Goal: Task Accomplishment & Management: Manage account settings

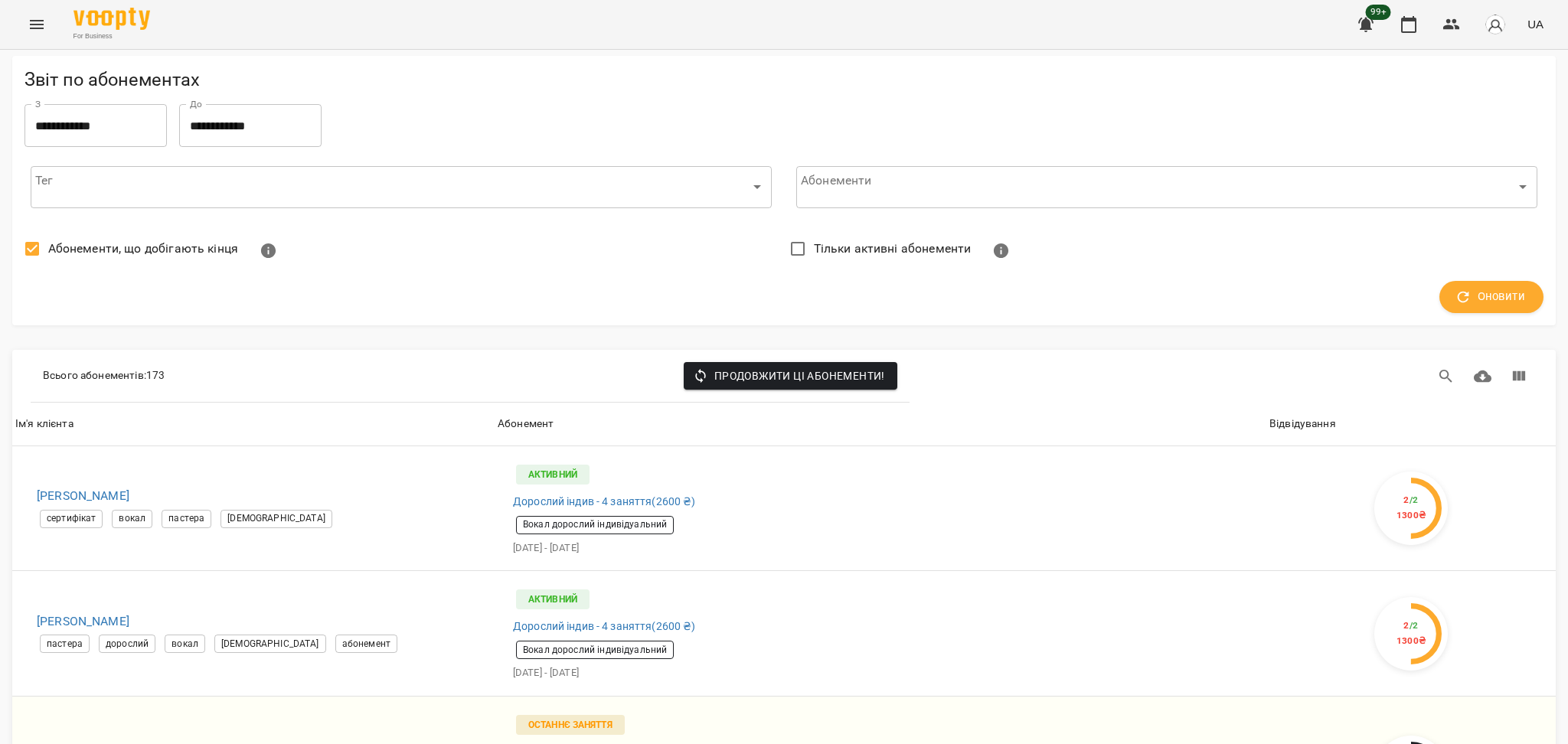
scroll to position [3471, 0]
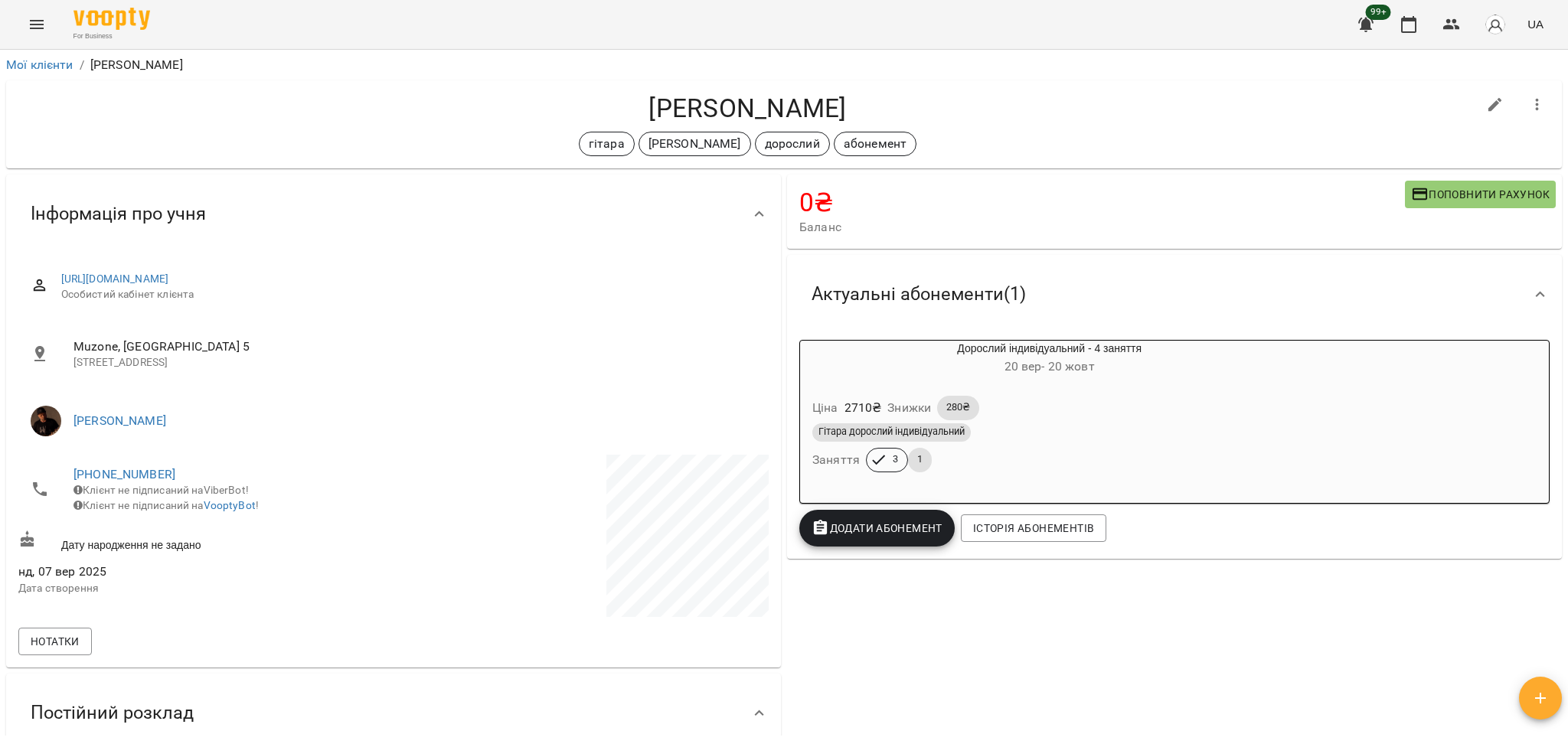
click at [993, 468] on div "Гітара дорослий індивідуальний Заняття 3 1" at bounding box center [1049, 448] width 480 height 55
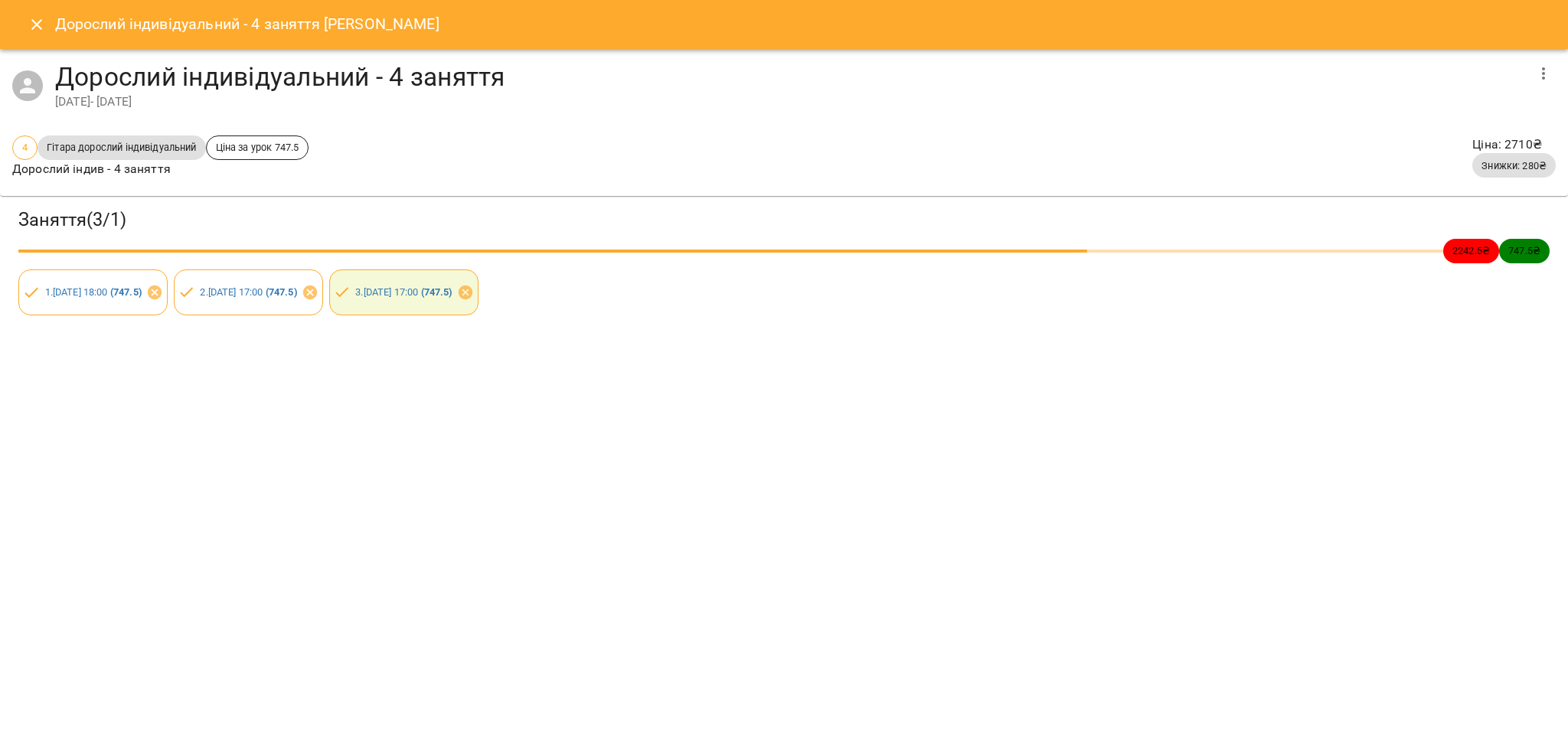
click at [37, 24] on icon "Close" at bounding box center [36, 24] width 10 height 10
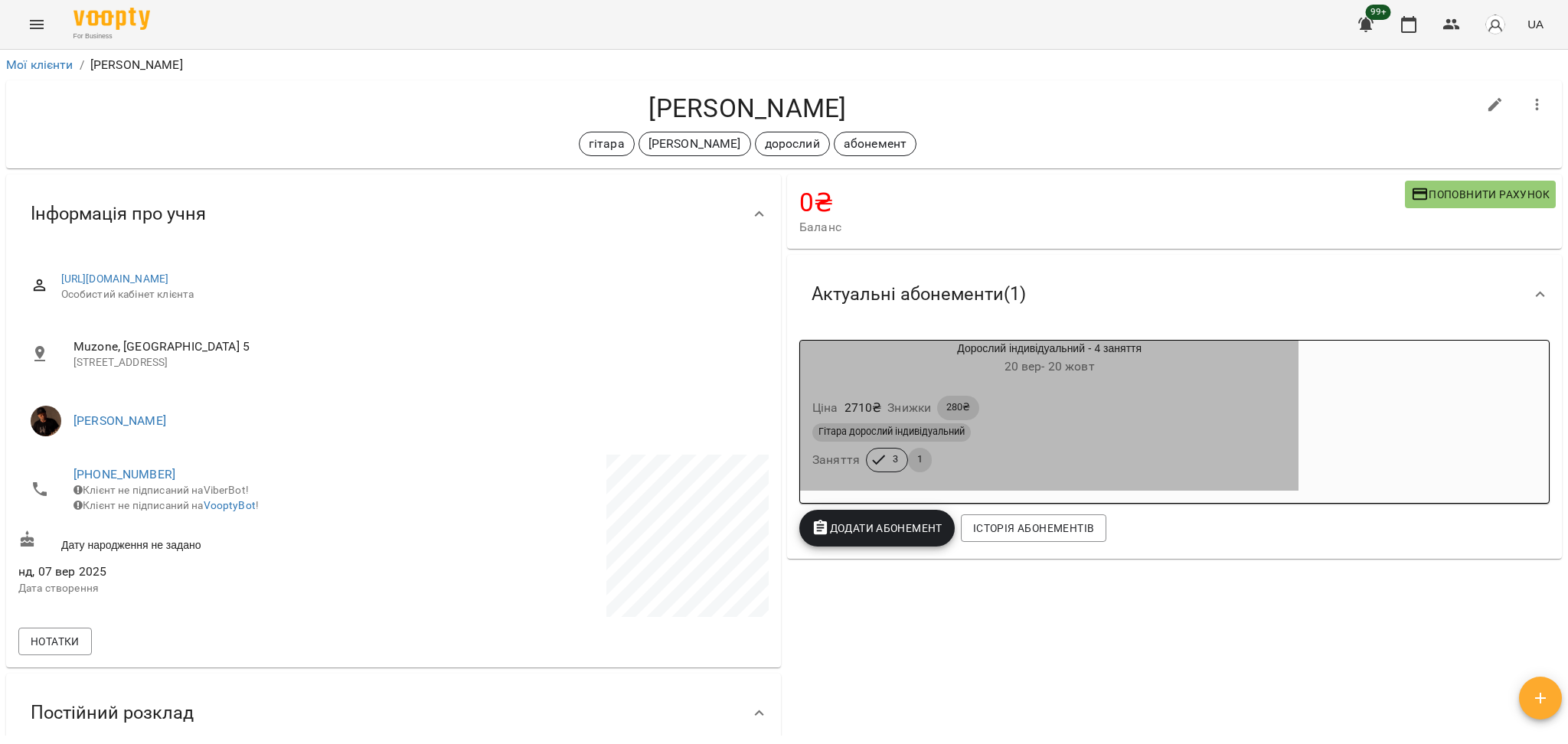
click at [1208, 408] on div "Ціна 2710 ₴ Знижки 280₴" at bounding box center [1049, 408] width 480 height 31
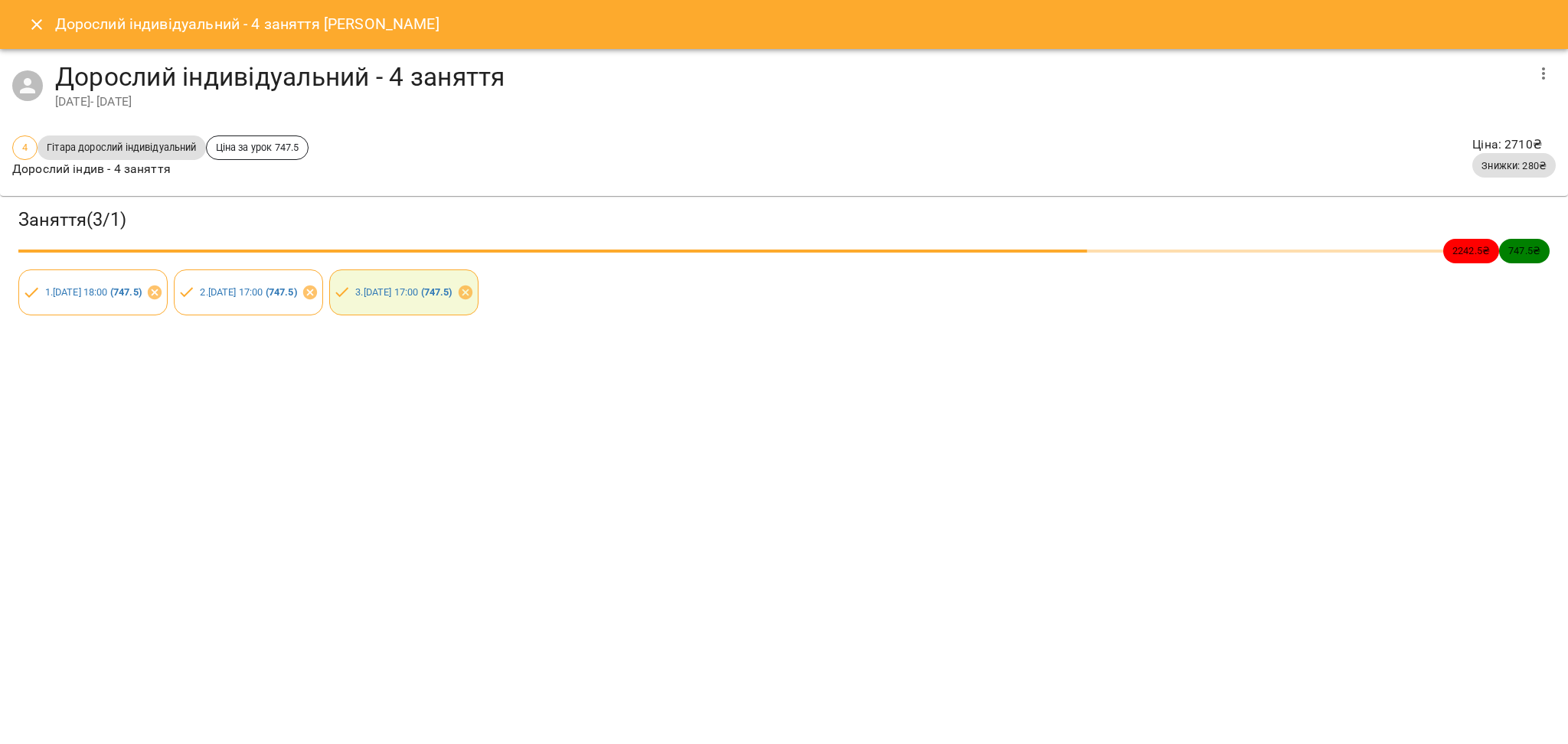
click at [1536, 81] on icon "button" at bounding box center [1544, 73] width 19 height 19
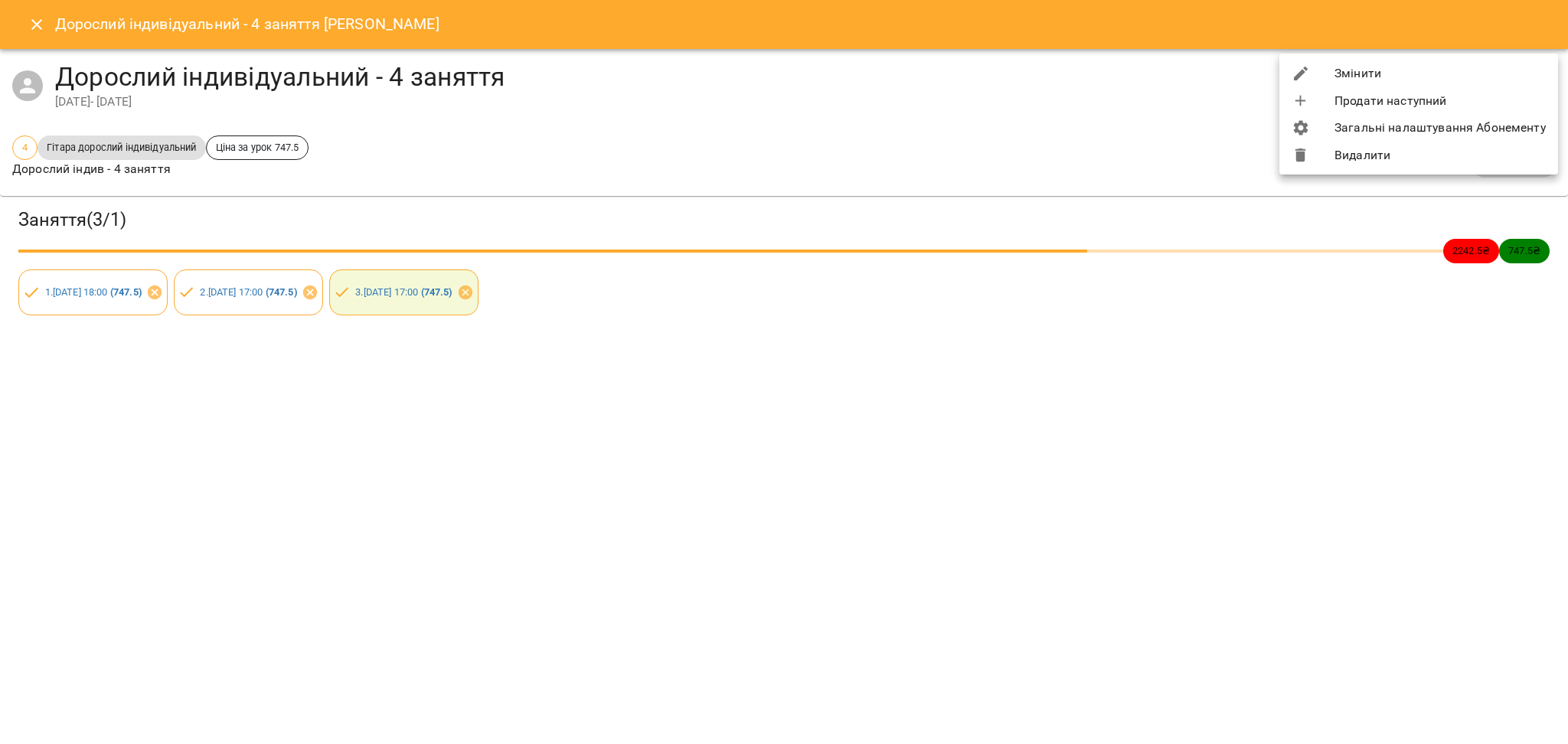
click at [1352, 81] on li "Змінити" at bounding box center [1419, 73] width 278 height 27
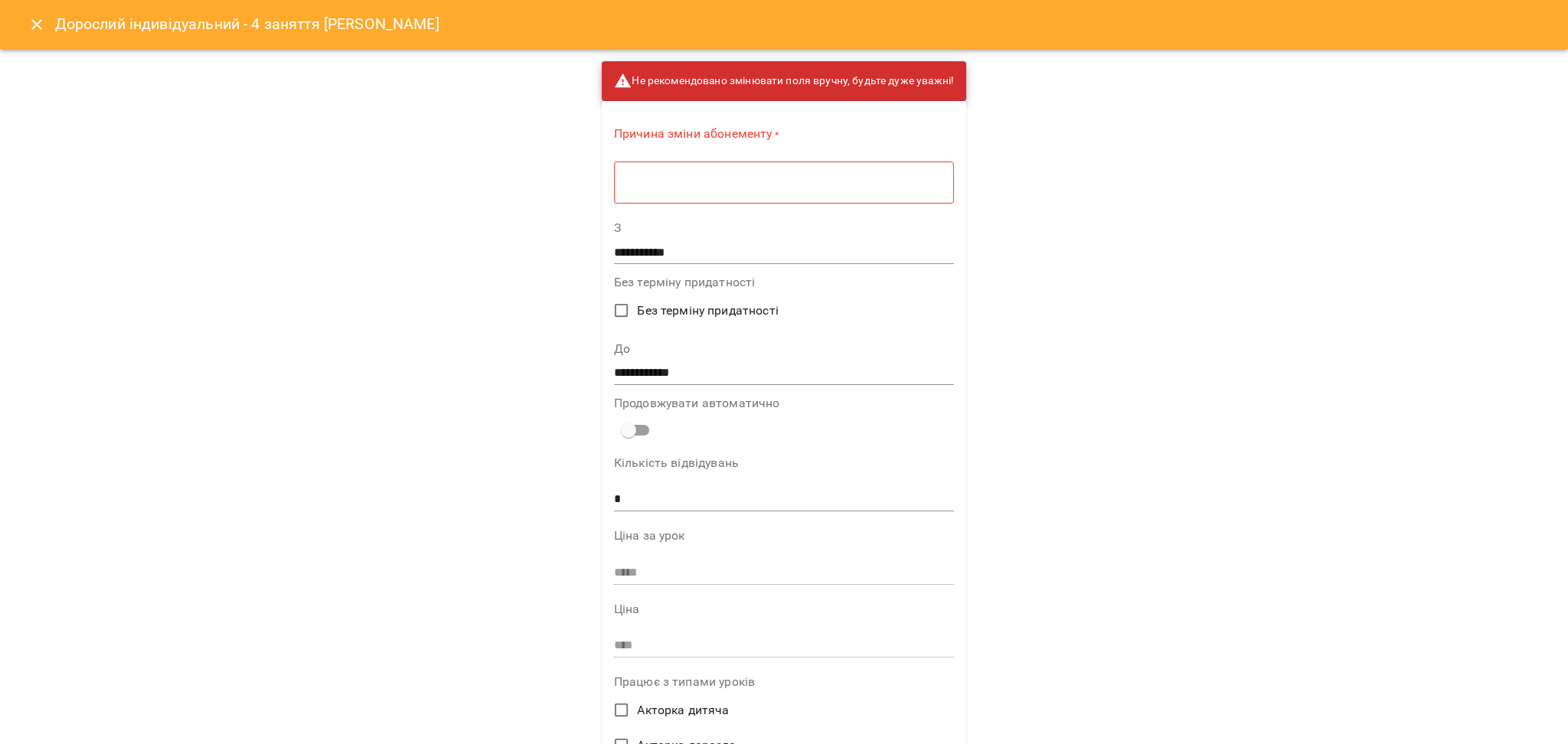
click at [751, 197] on div "* ​" at bounding box center [784, 182] width 340 height 43
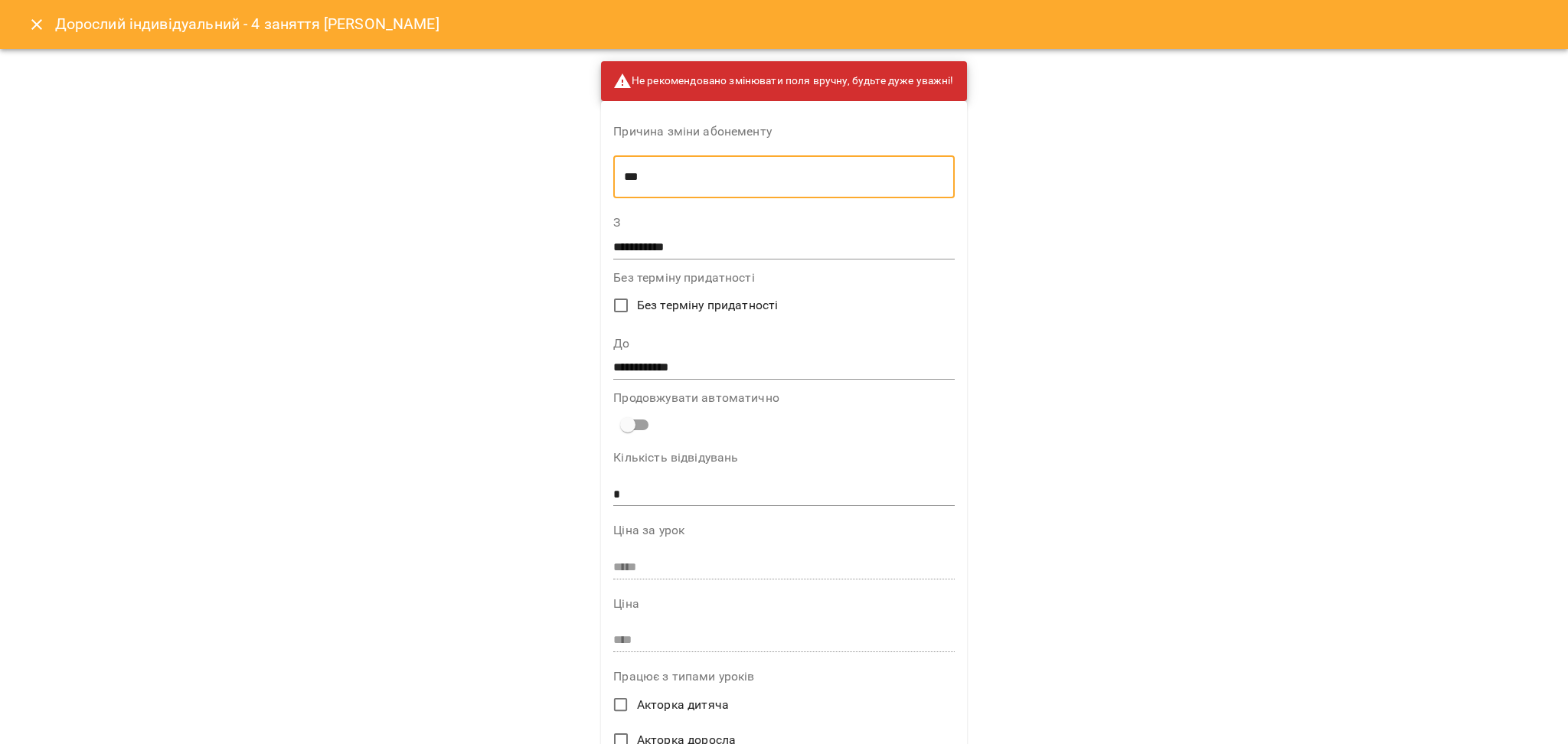
type textarea "***"
click at [745, 349] on label "До" at bounding box center [784, 343] width 341 height 12
click at [742, 366] on input "**********" at bounding box center [784, 368] width 341 height 24
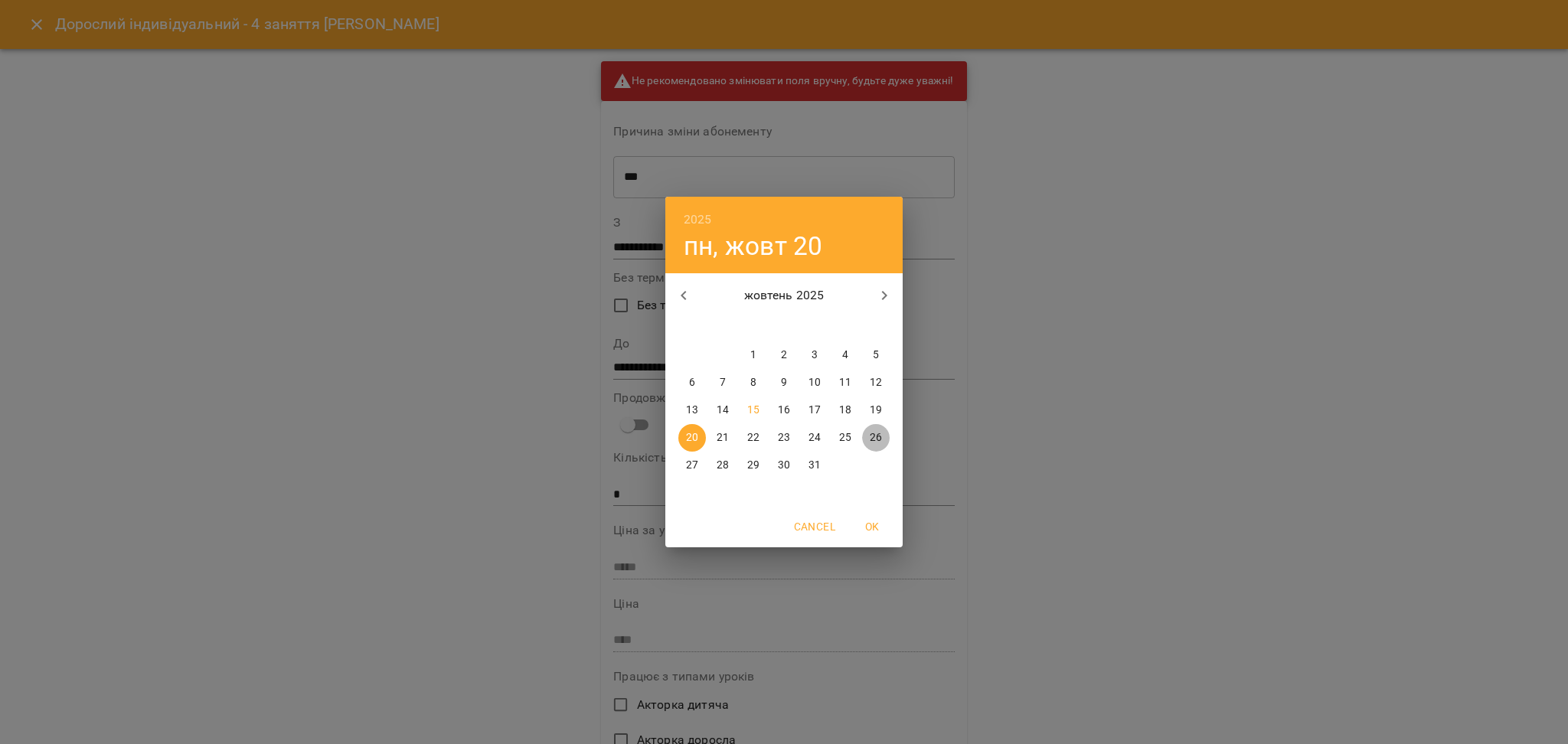
click at [876, 440] on p "26" at bounding box center [876, 437] width 12 height 15
type input "**********"
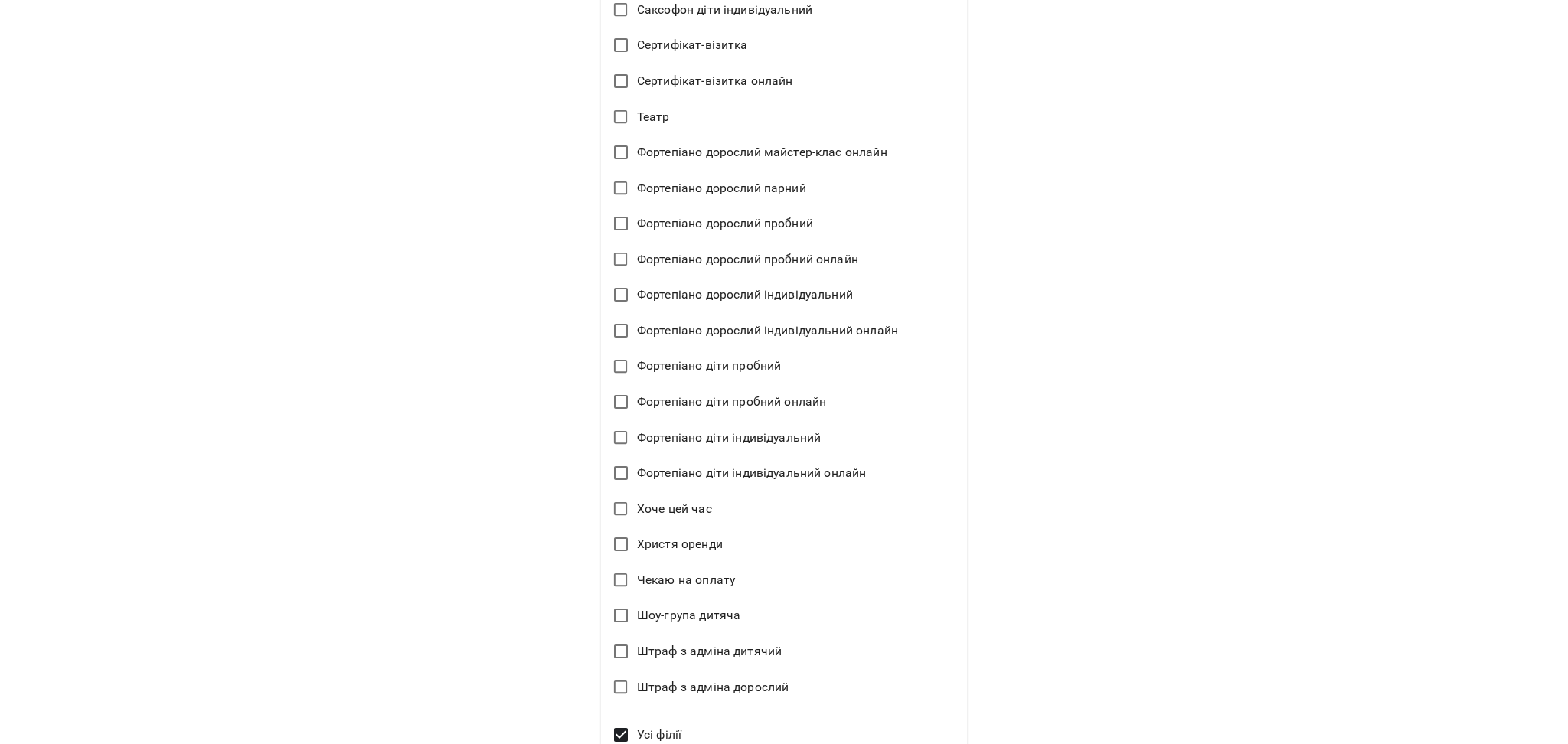
scroll to position [3688, 0]
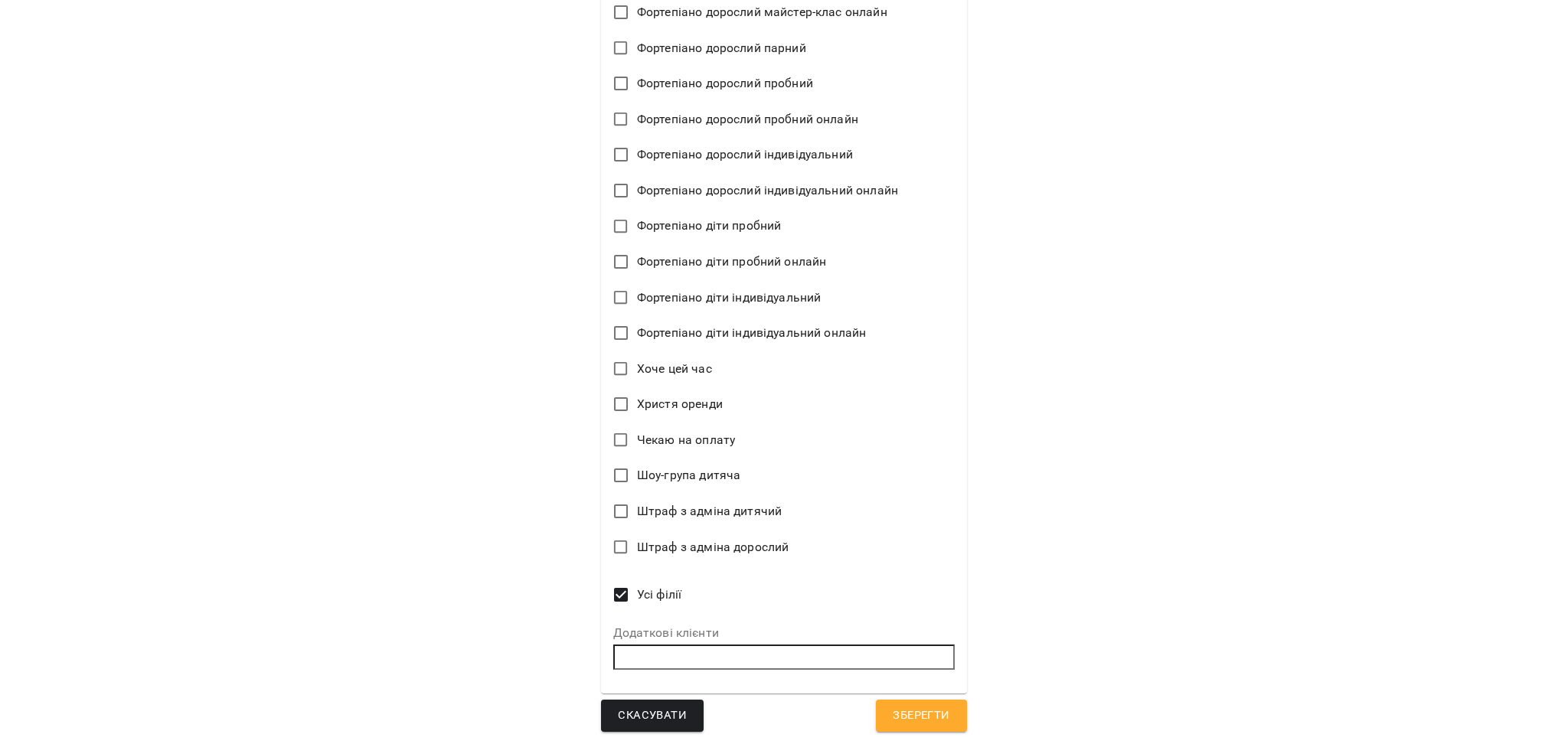
click at [954, 721] on button "Зберегти" at bounding box center [922, 716] width 90 height 32
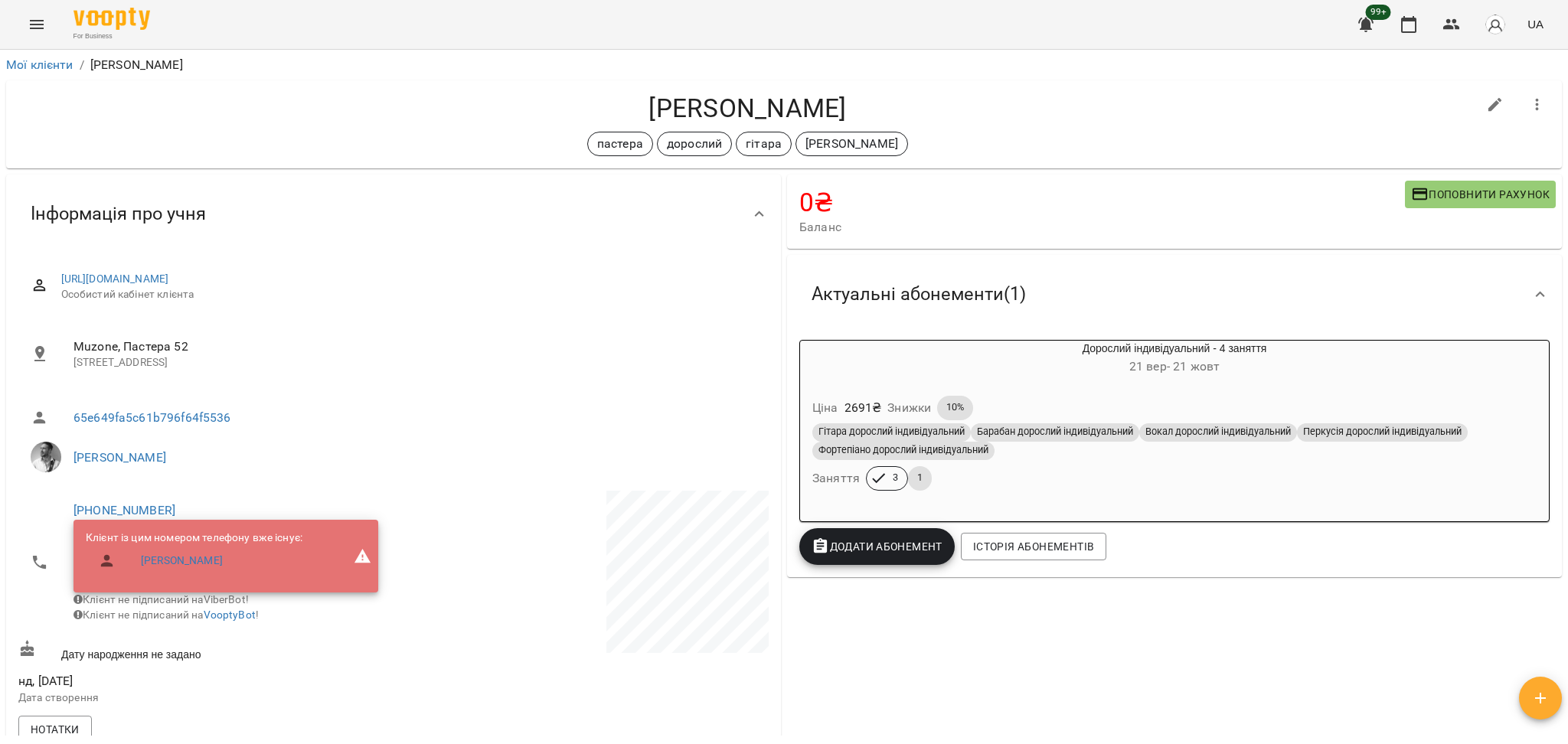
click at [898, 360] on h6 "21 вер - 21 жовт" at bounding box center [1175, 366] width 749 height 22
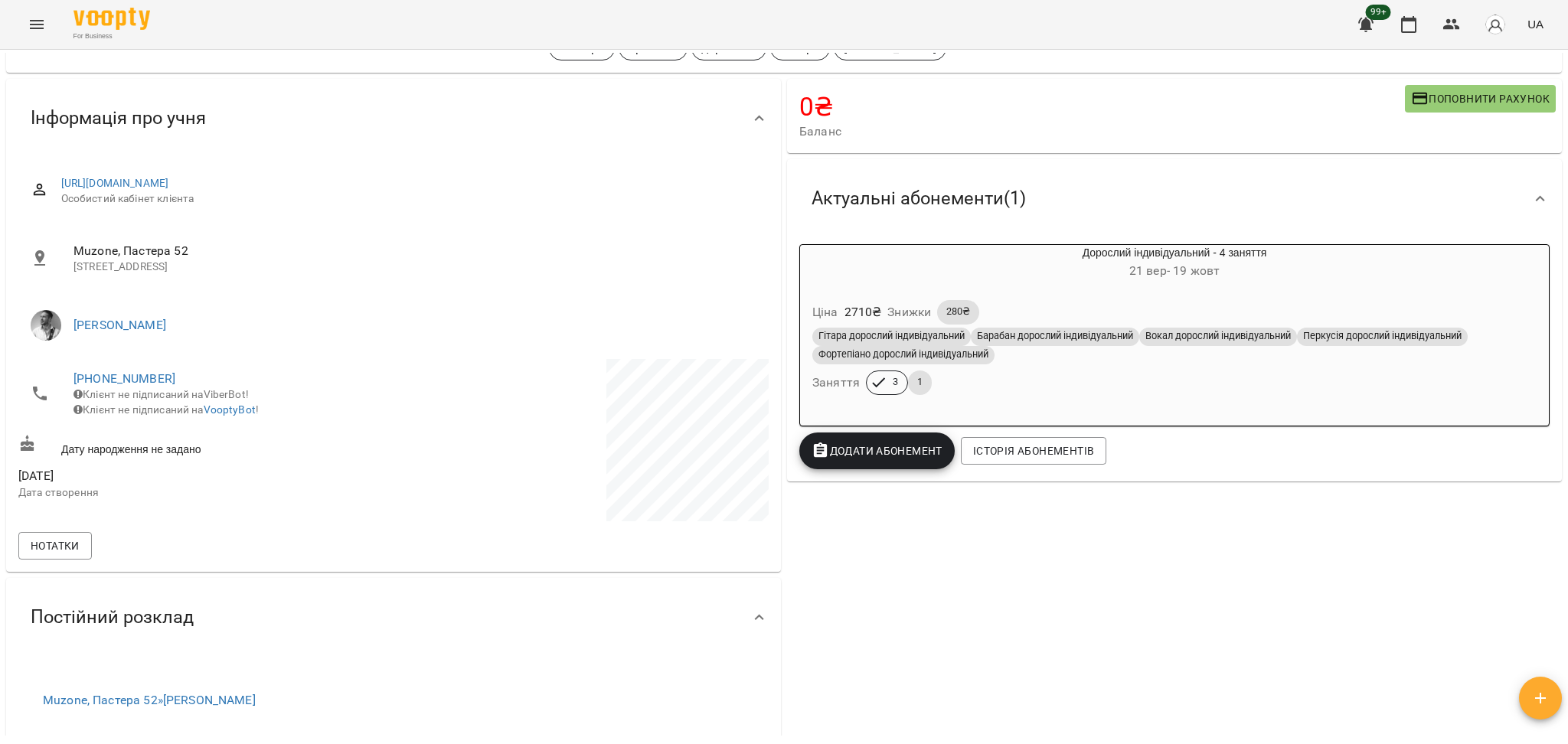
scroll to position [102, 0]
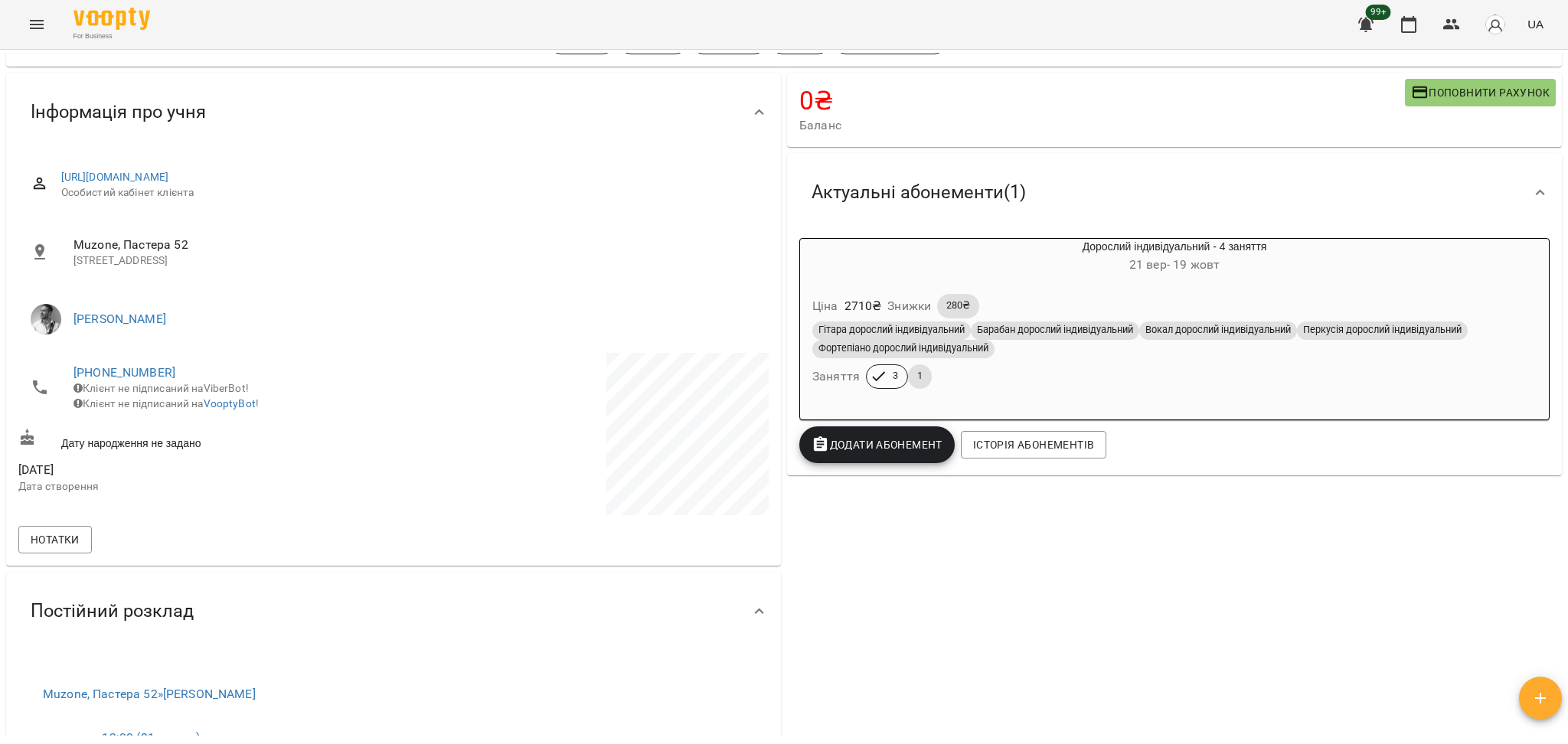
click at [932, 357] on div "Фортепіано дорослий індивідуальний" at bounding box center [904, 349] width 182 height 19
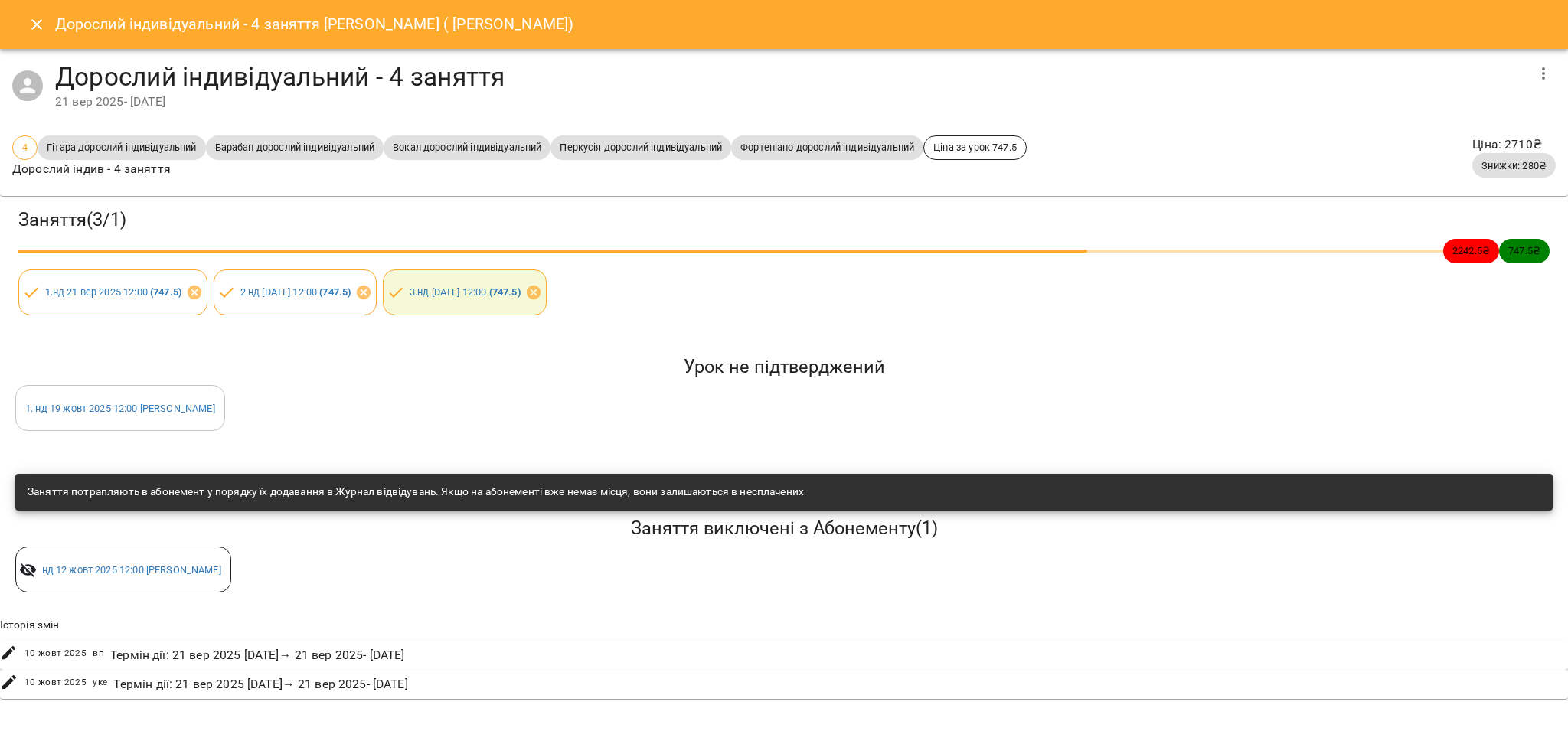
click at [44, 31] on icon "Close" at bounding box center [36, 24] width 19 height 19
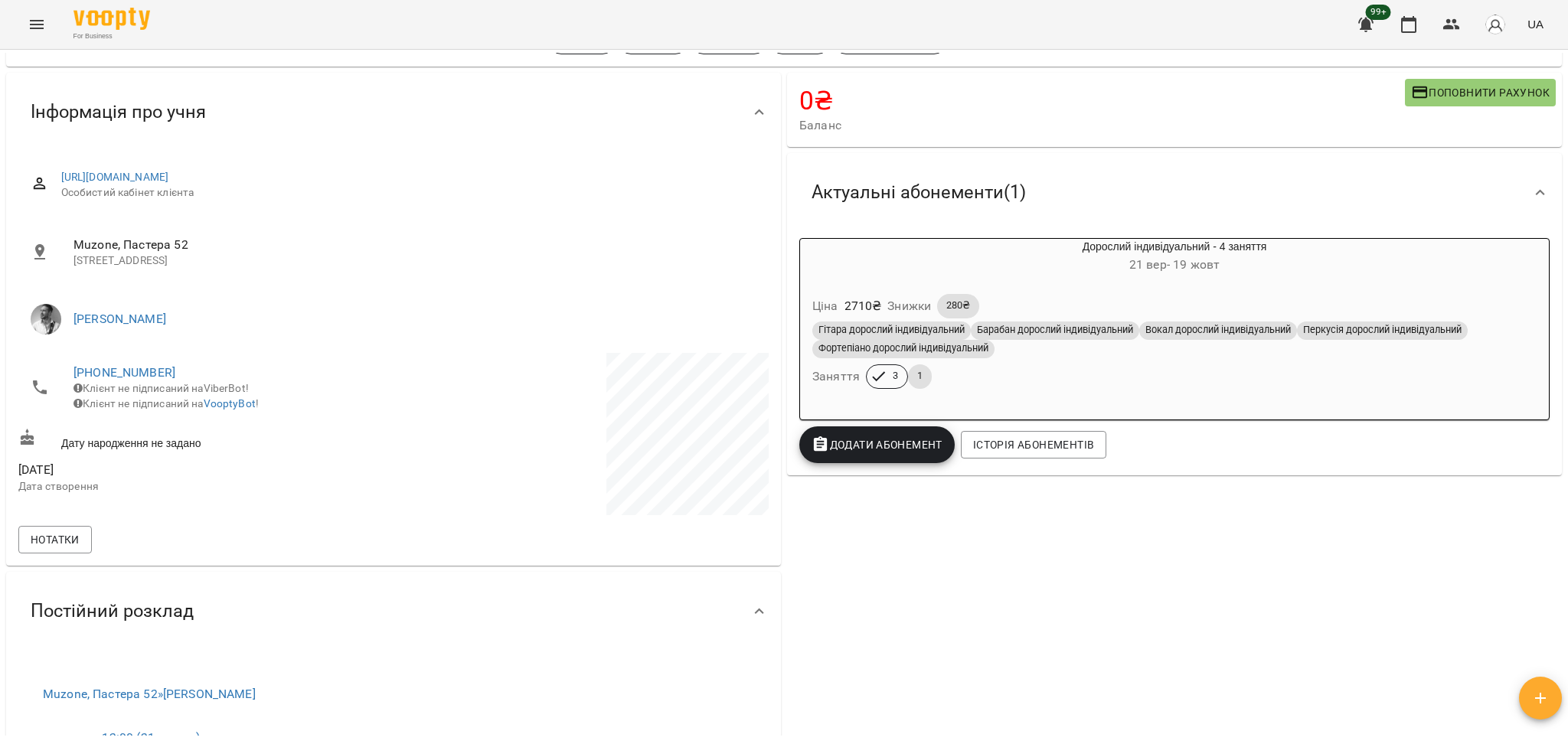
scroll to position [510, 0]
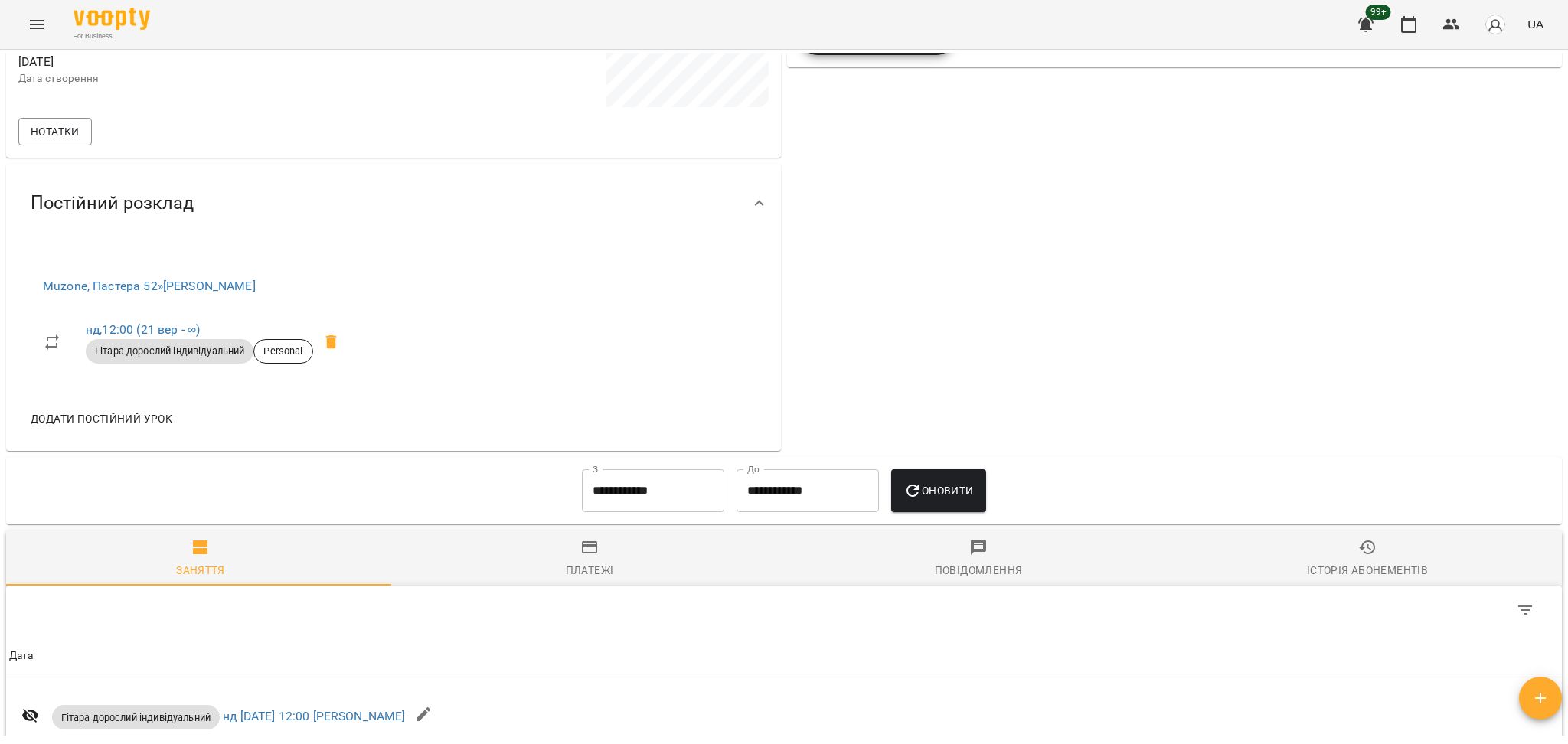
click at [1307, 556] on span "Історія абонементів" at bounding box center [1367, 558] width 370 height 41
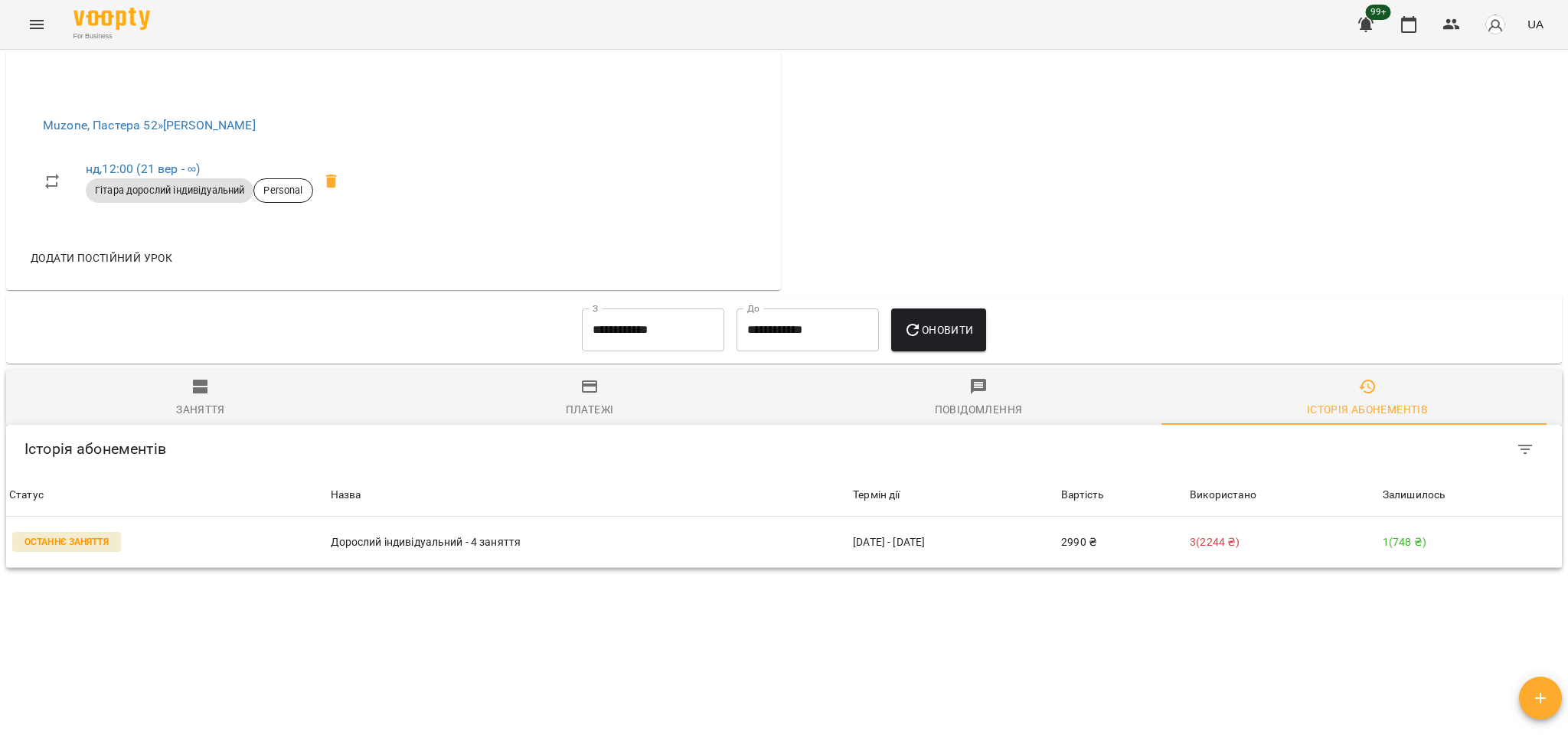
scroll to position [689, 0]
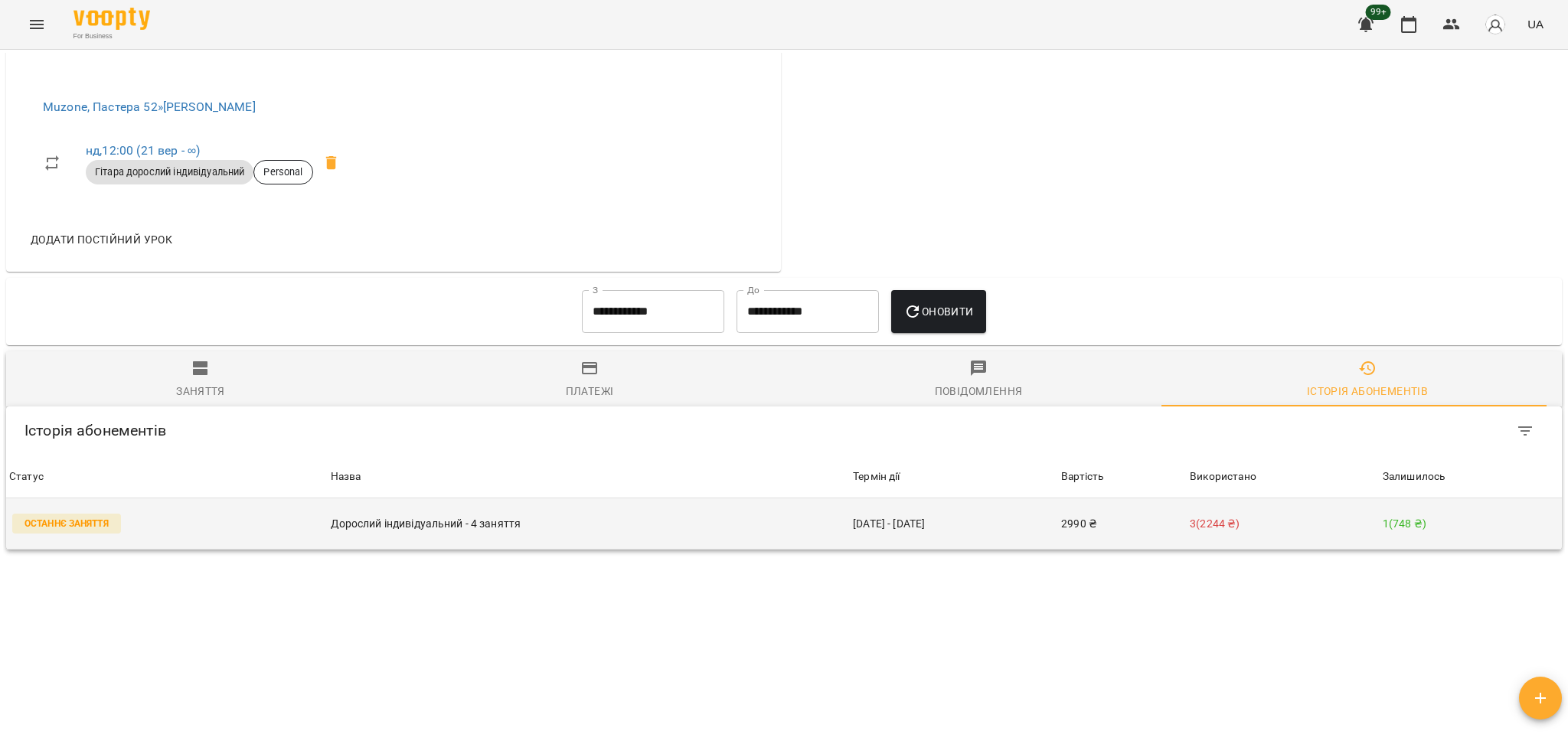
click at [726, 524] on p "Дорослий індивідуальний - 4 заняття" at bounding box center [589, 525] width 517 height 16
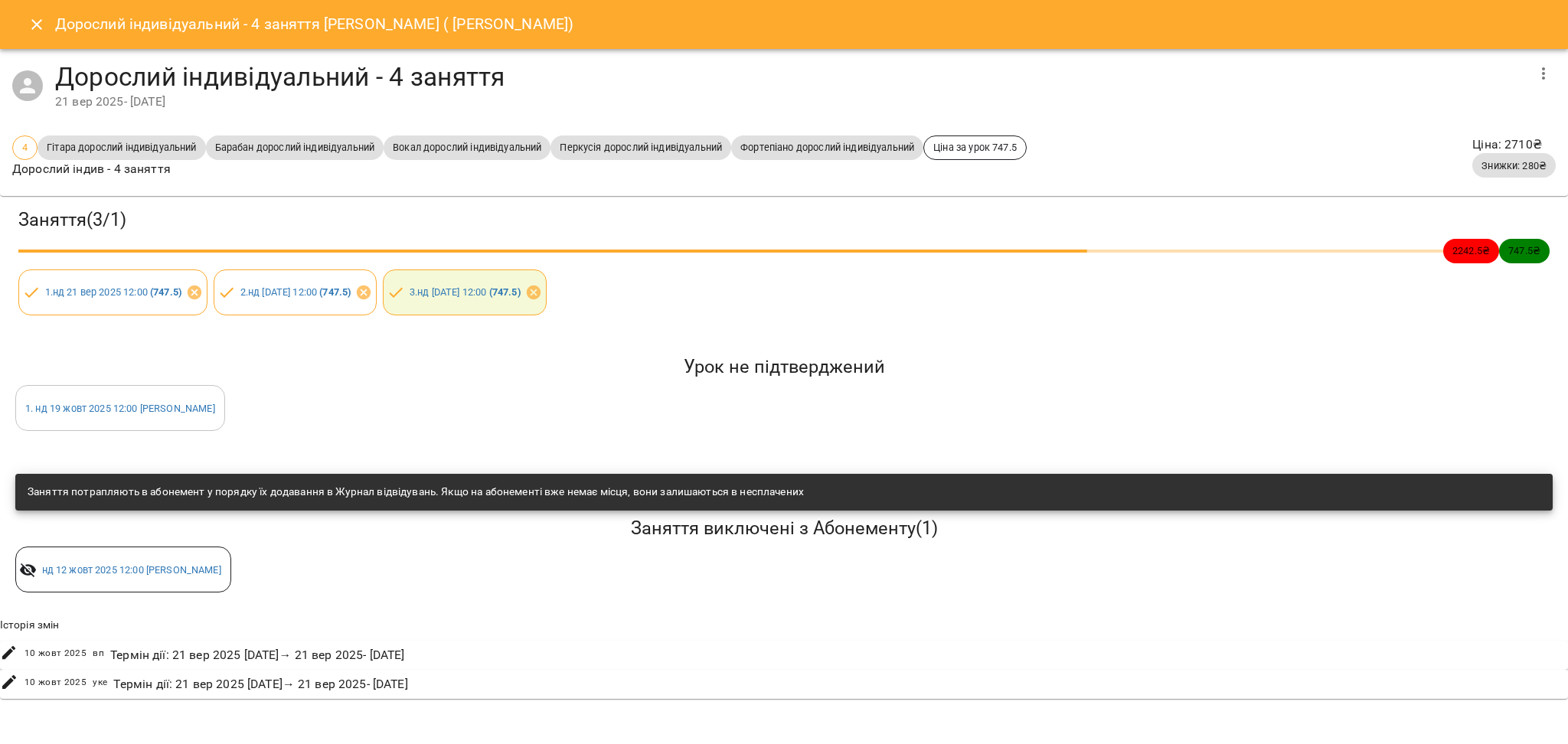
click at [27, 26] on icon "Close" at bounding box center [36, 24] width 19 height 19
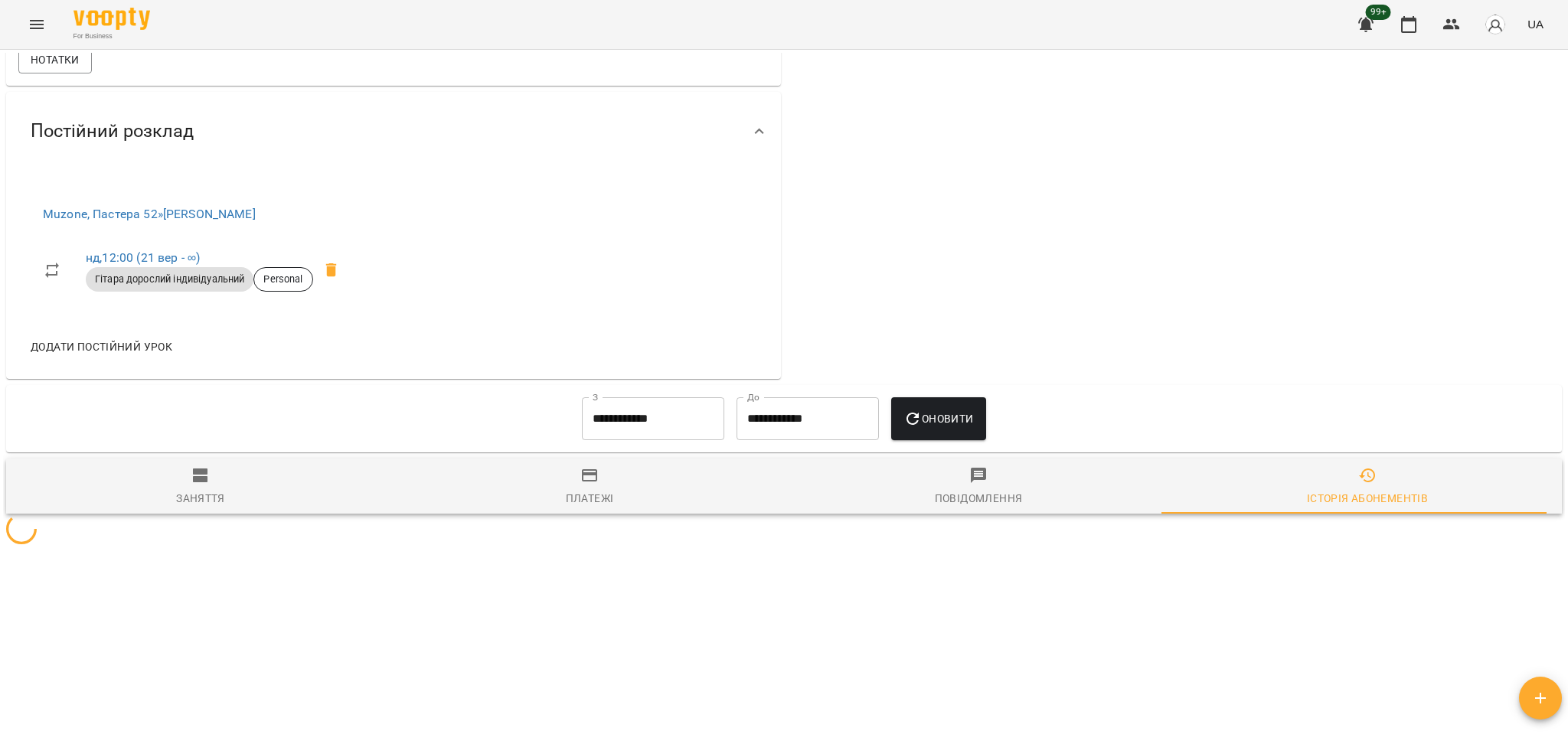
scroll to position [581, 0]
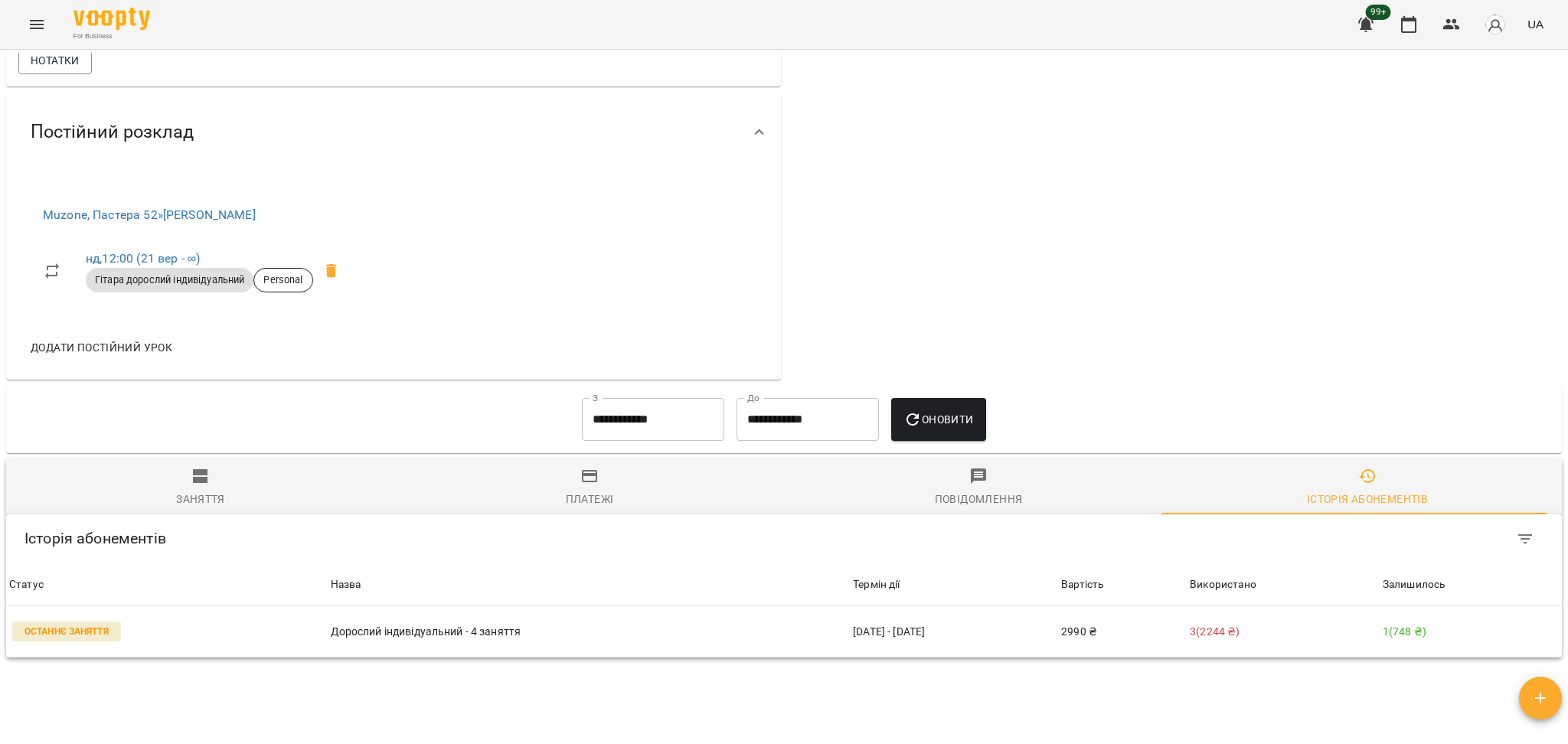
click at [582, 408] on input "**********" at bounding box center [653, 419] width 143 height 43
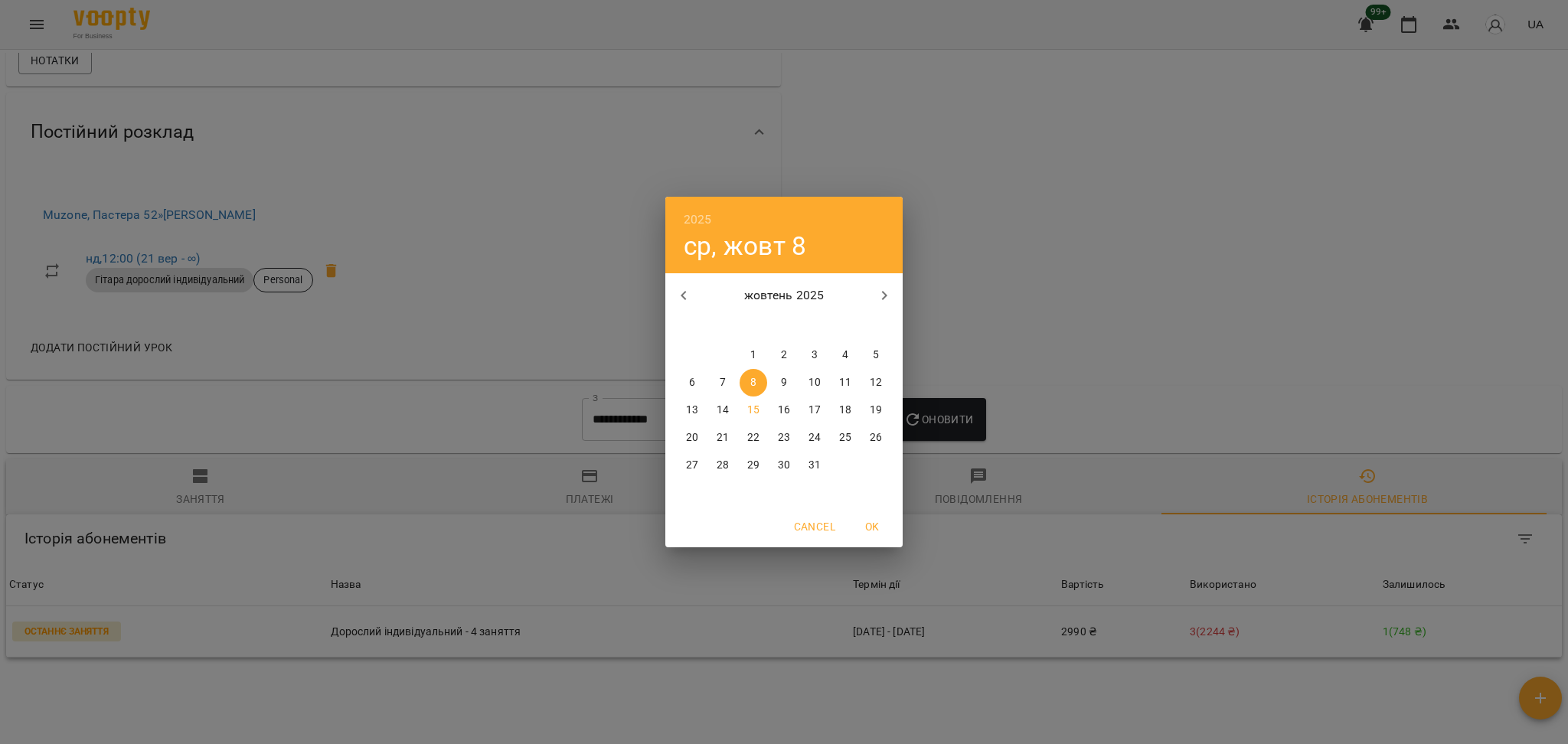
click at [753, 357] on p "1" at bounding box center [754, 355] width 6 height 15
type input "**********"
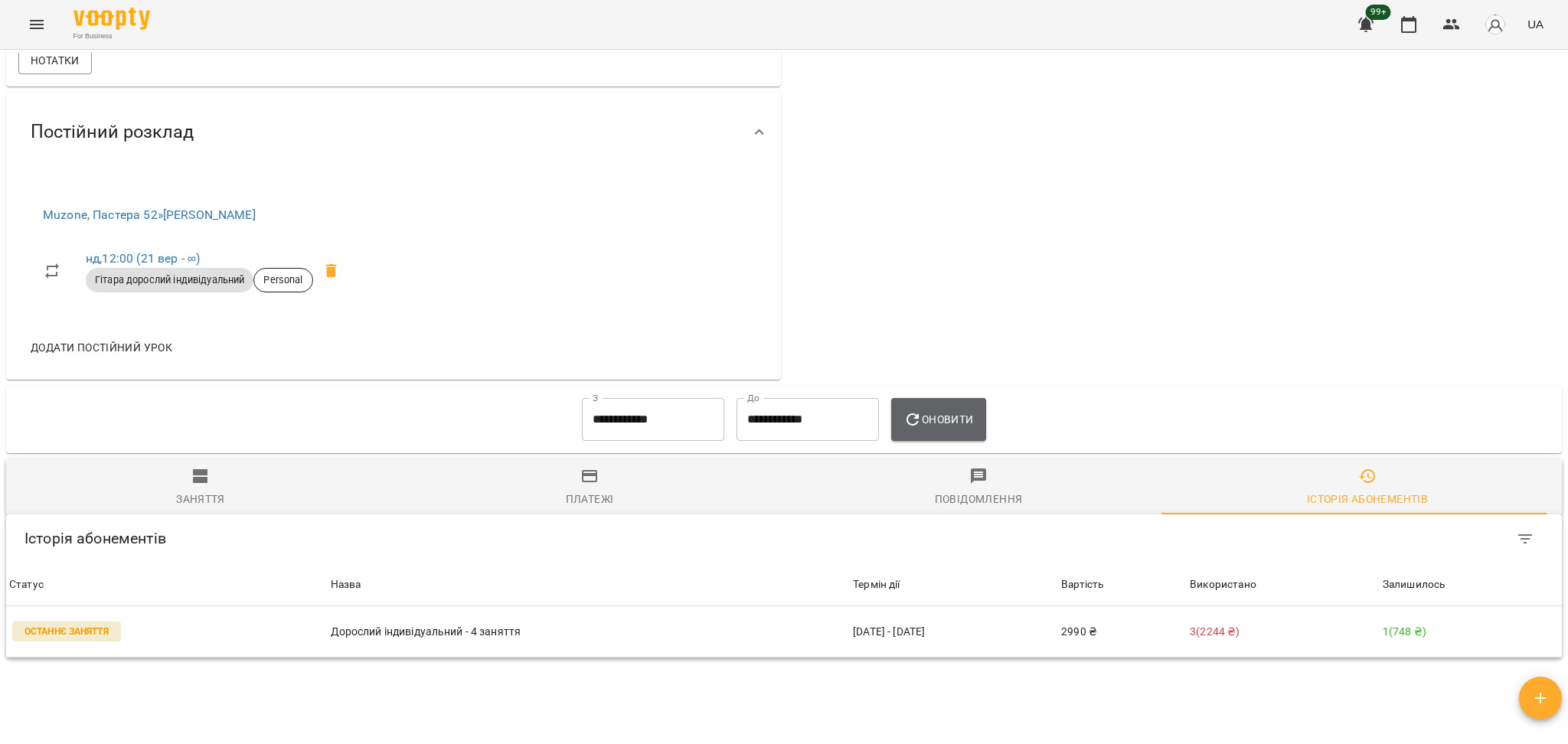
click at [913, 414] on icon "button" at bounding box center [913, 419] width 12 height 12
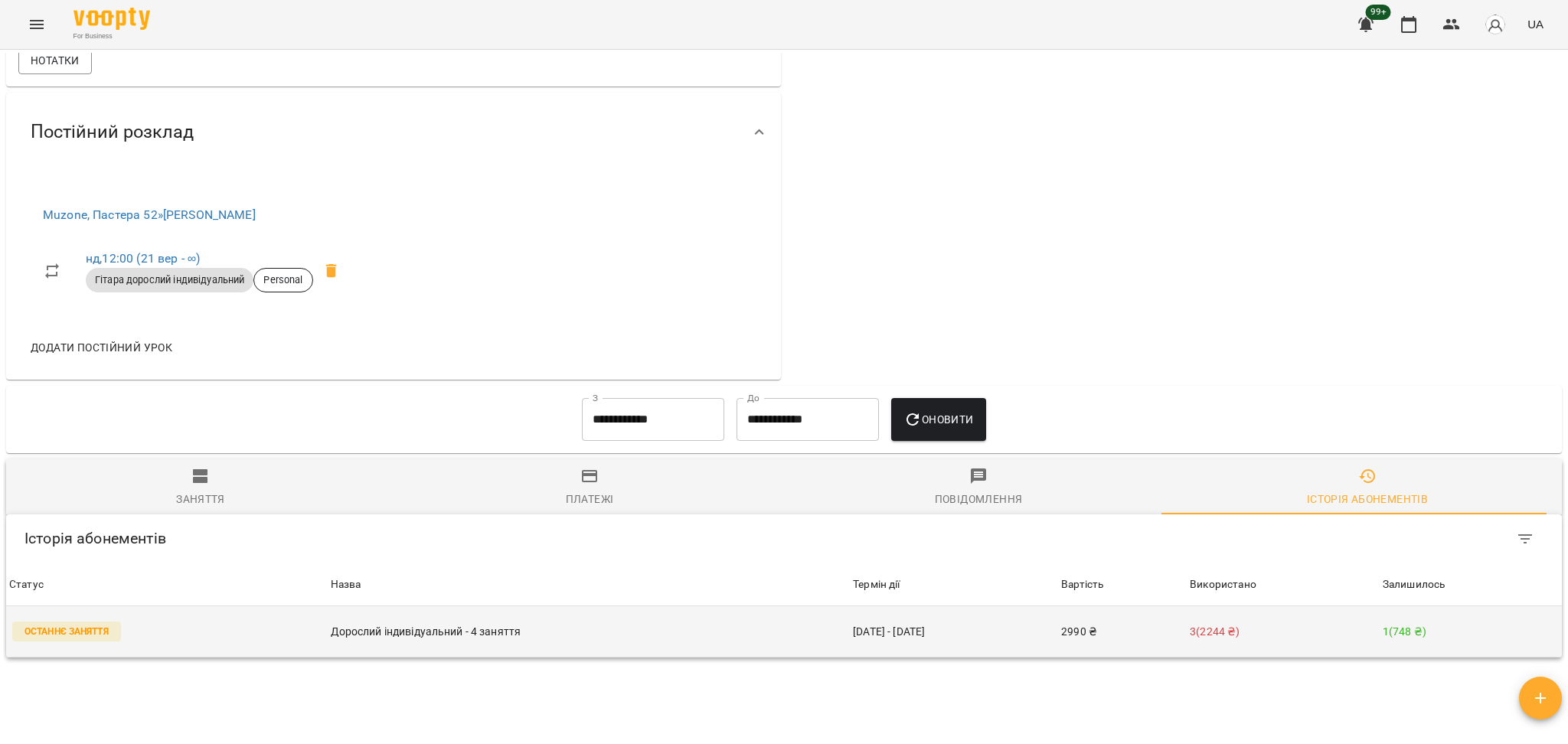
click at [728, 623] on td "Дорослий індивідуальний - 4 заняття" at bounding box center [589, 633] width 523 height 52
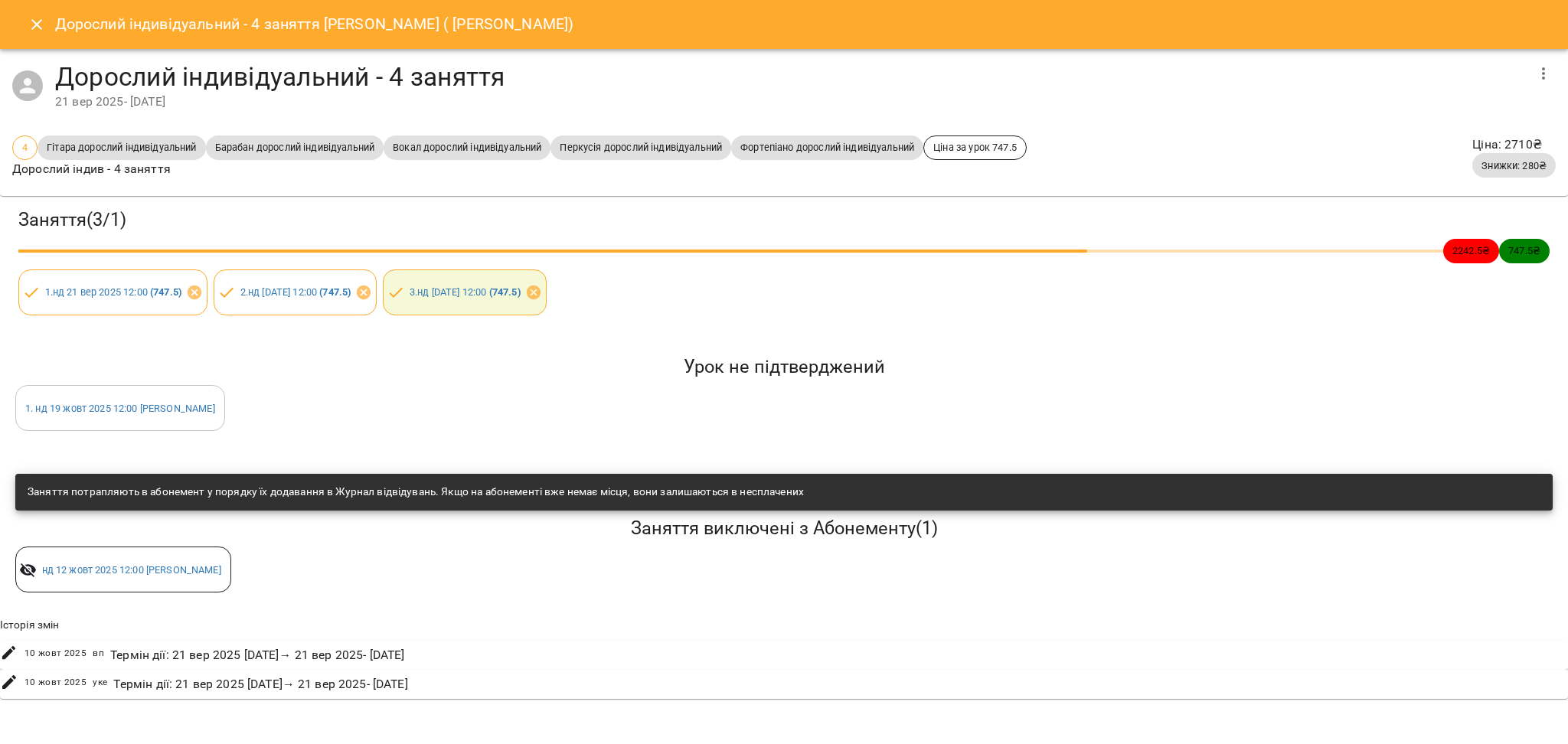
click at [43, 20] on icon "Close" at bounding box center [36, 24] width 19 height 19
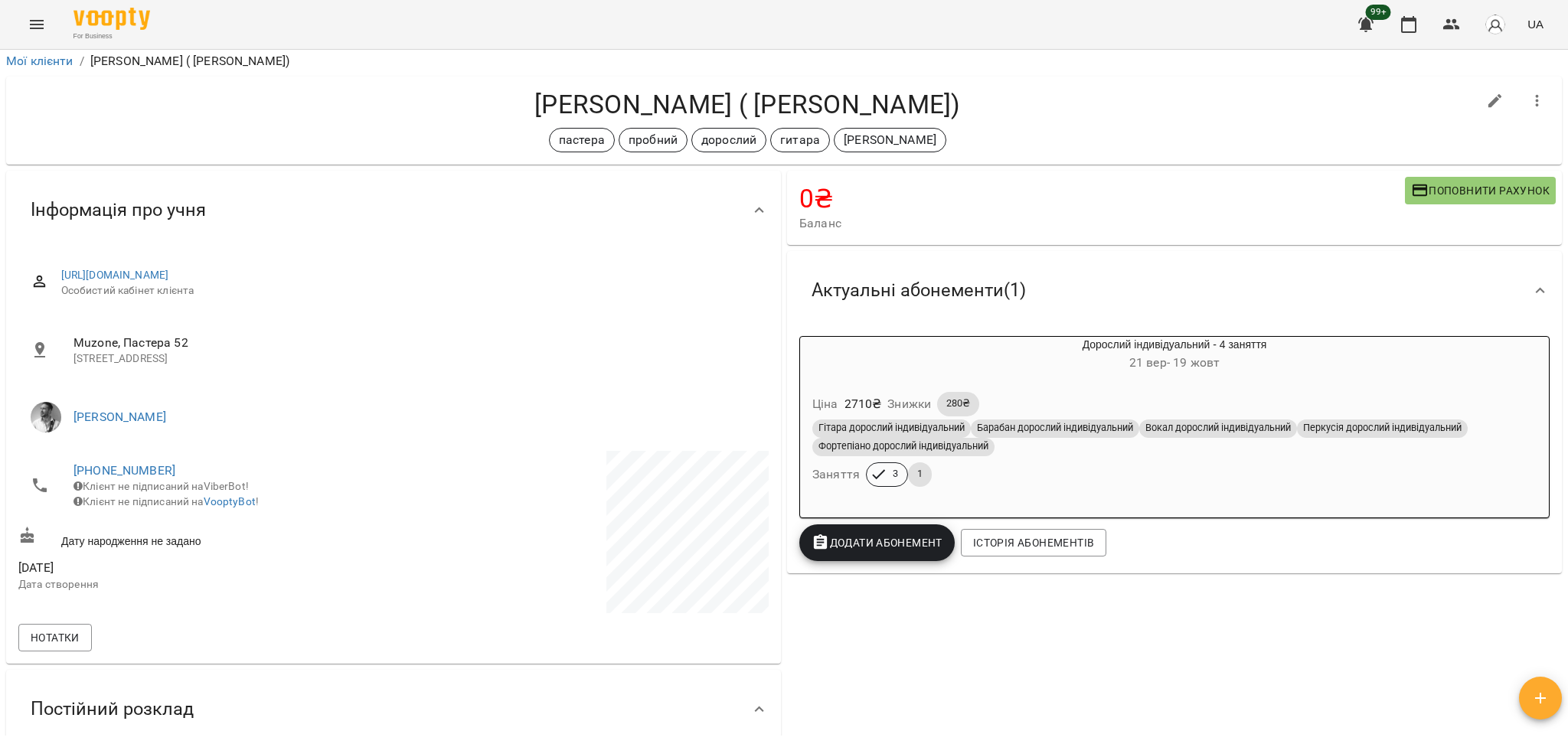
scroll to position [0, 0]
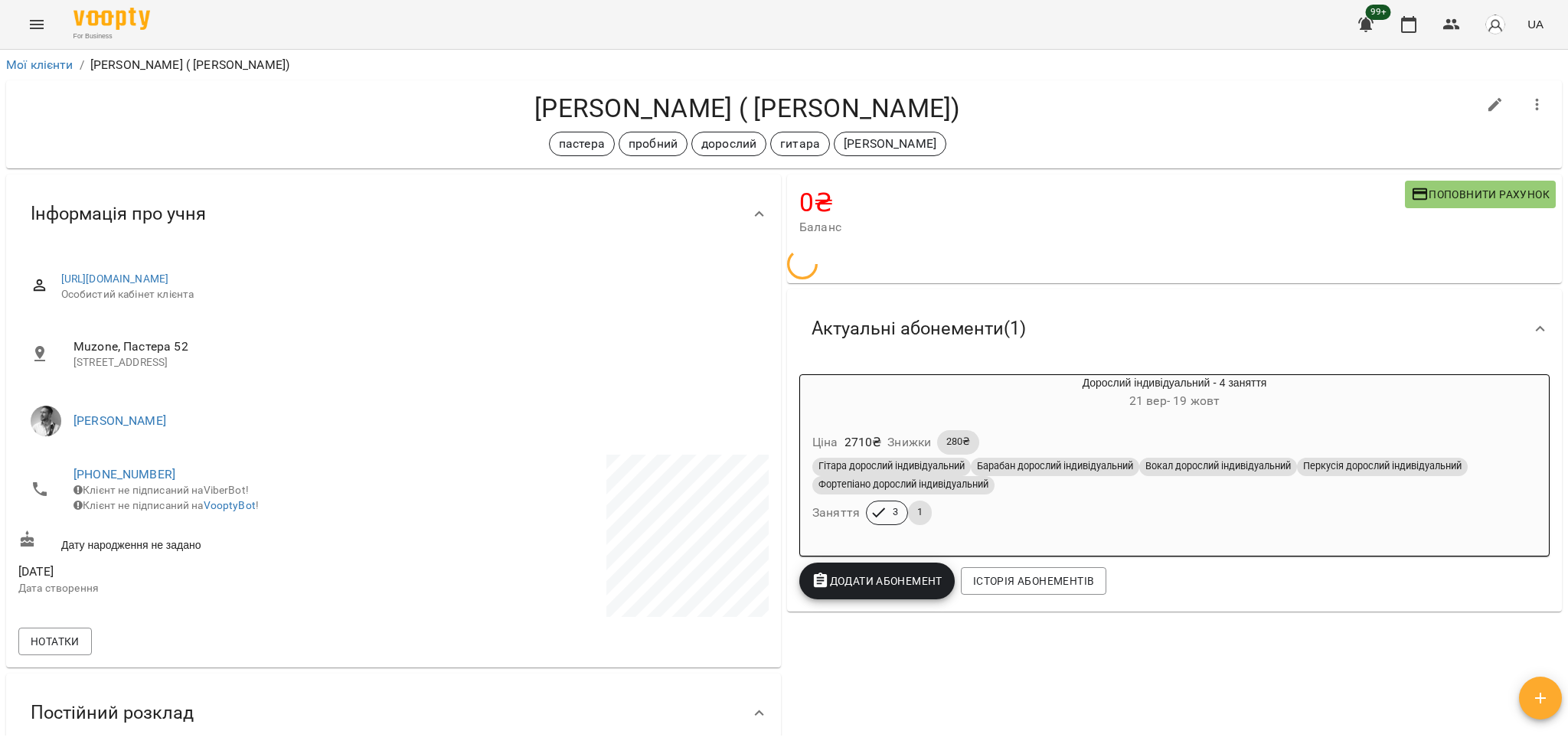
click at [909, 432] on h6 "Знижки" at bounding box center [909, 442] width 44 height 22
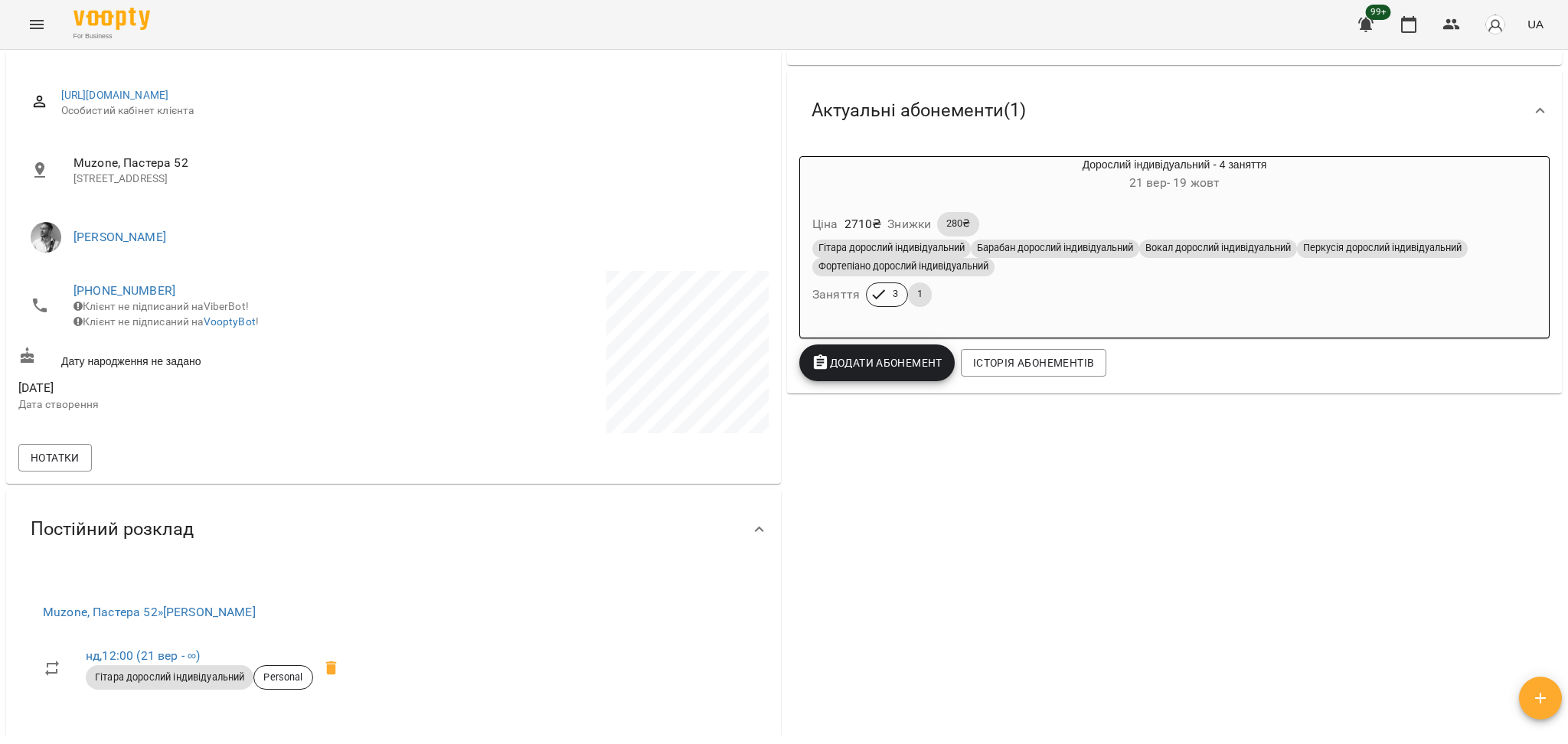
scroll to position [203, 0]
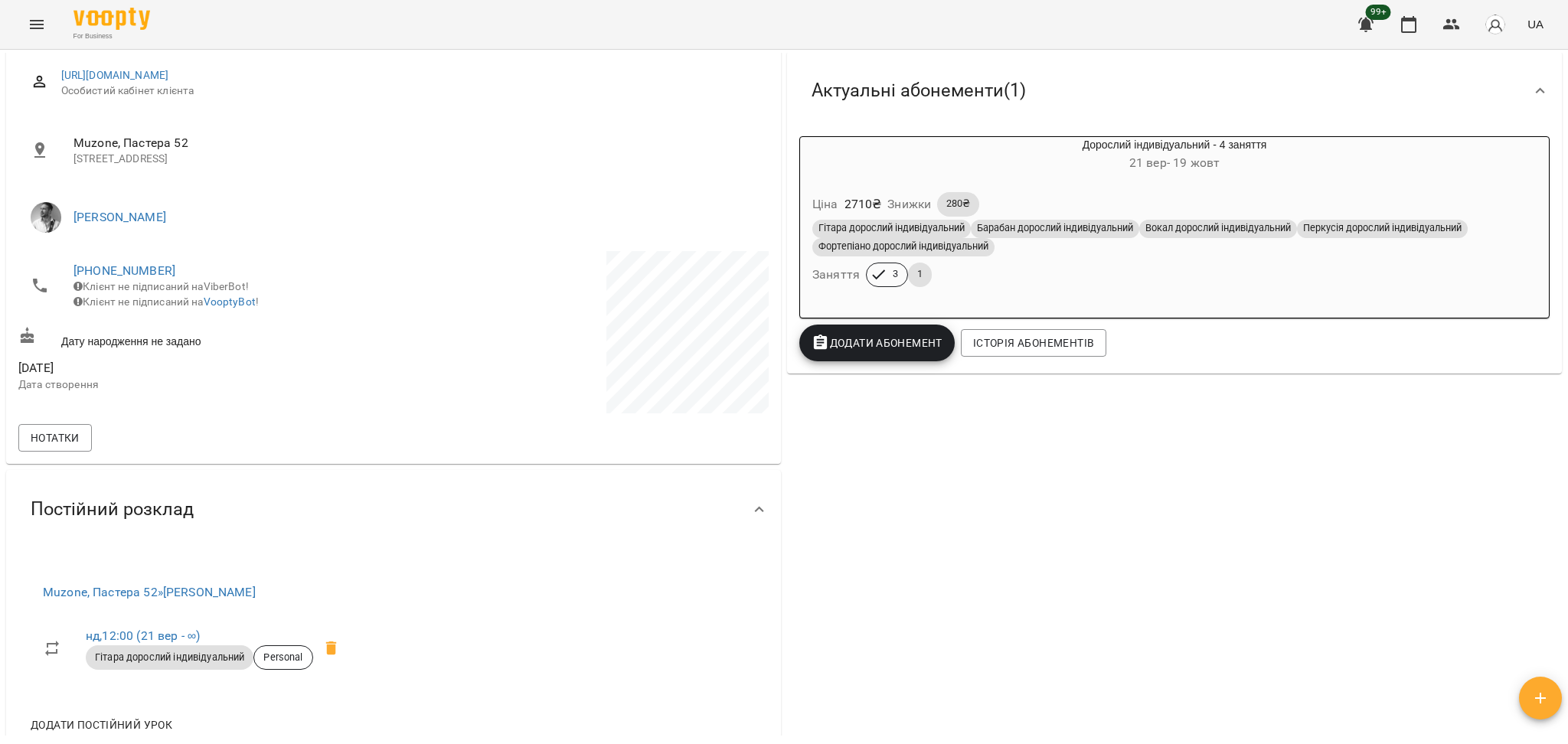
click at [1069, 261] on div "Гітара дорослий індивідуальний Барабан дорослий індивідуальний Вокал дорослий і…" at bounding box center [1174, 253] width 730 height 73
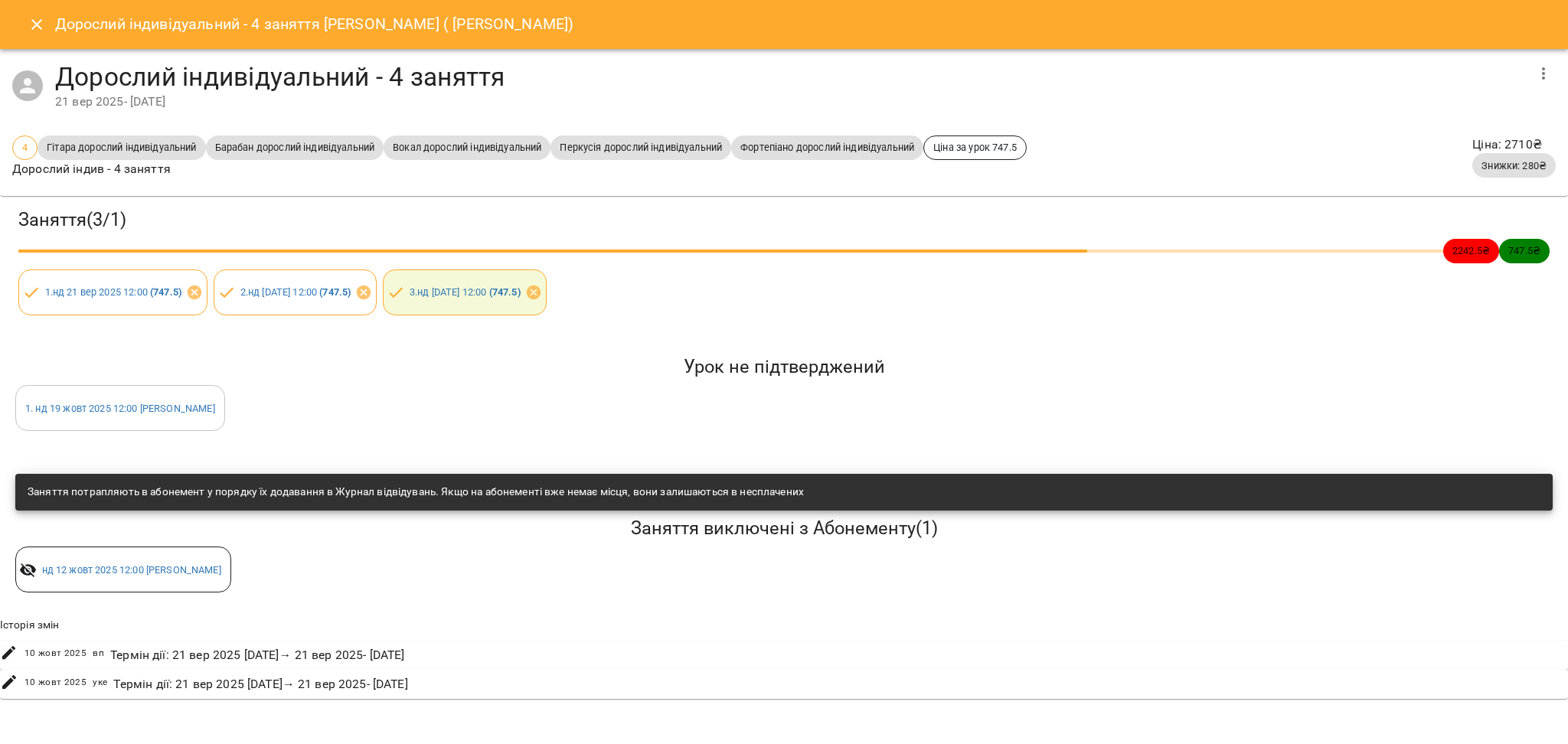
click at [40, 23] on icon "Close" at bounding box center [36, 24] width 19 height 19
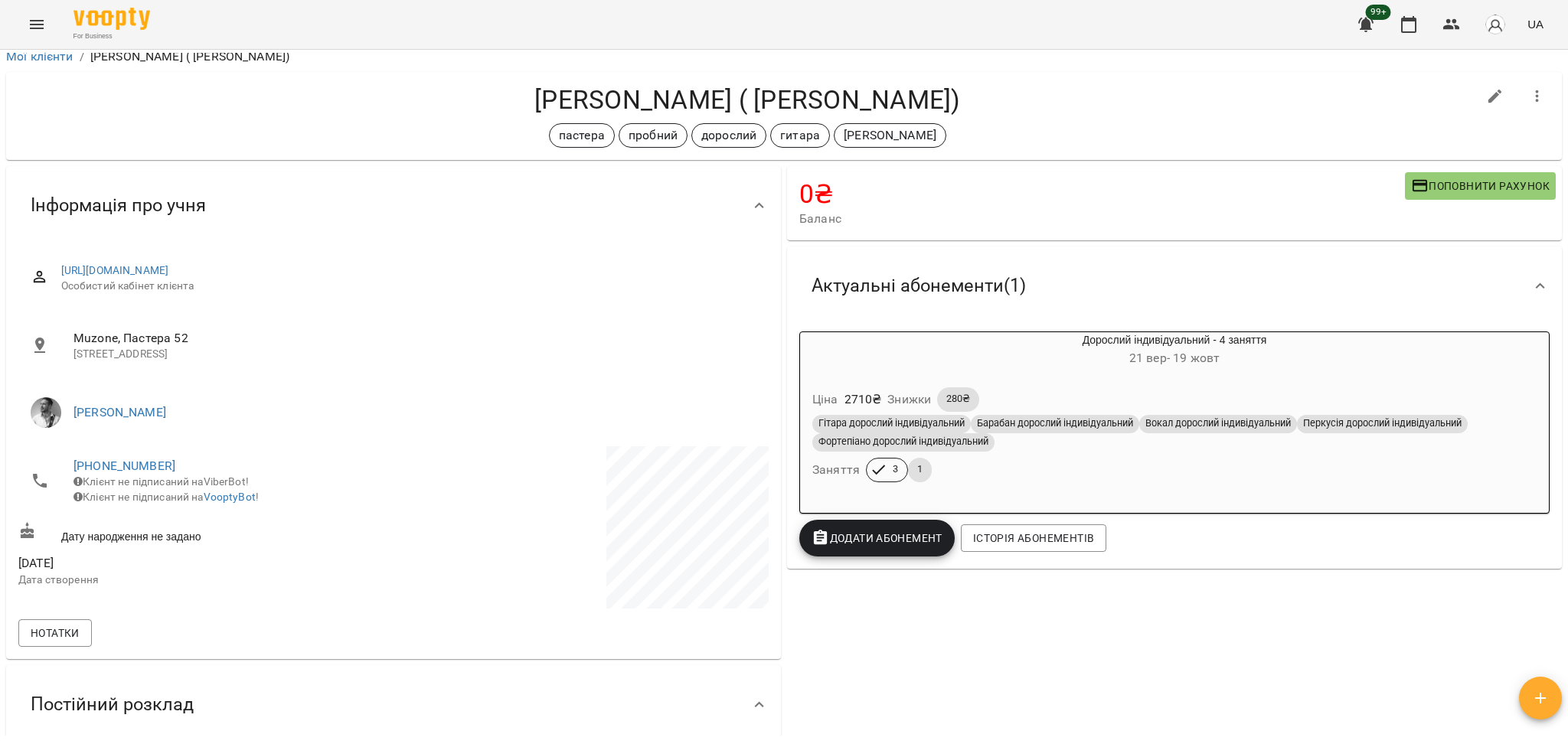
scroll to position [0, 0]
